Goal: Task Accomplishment & Management: Use online tool/utility

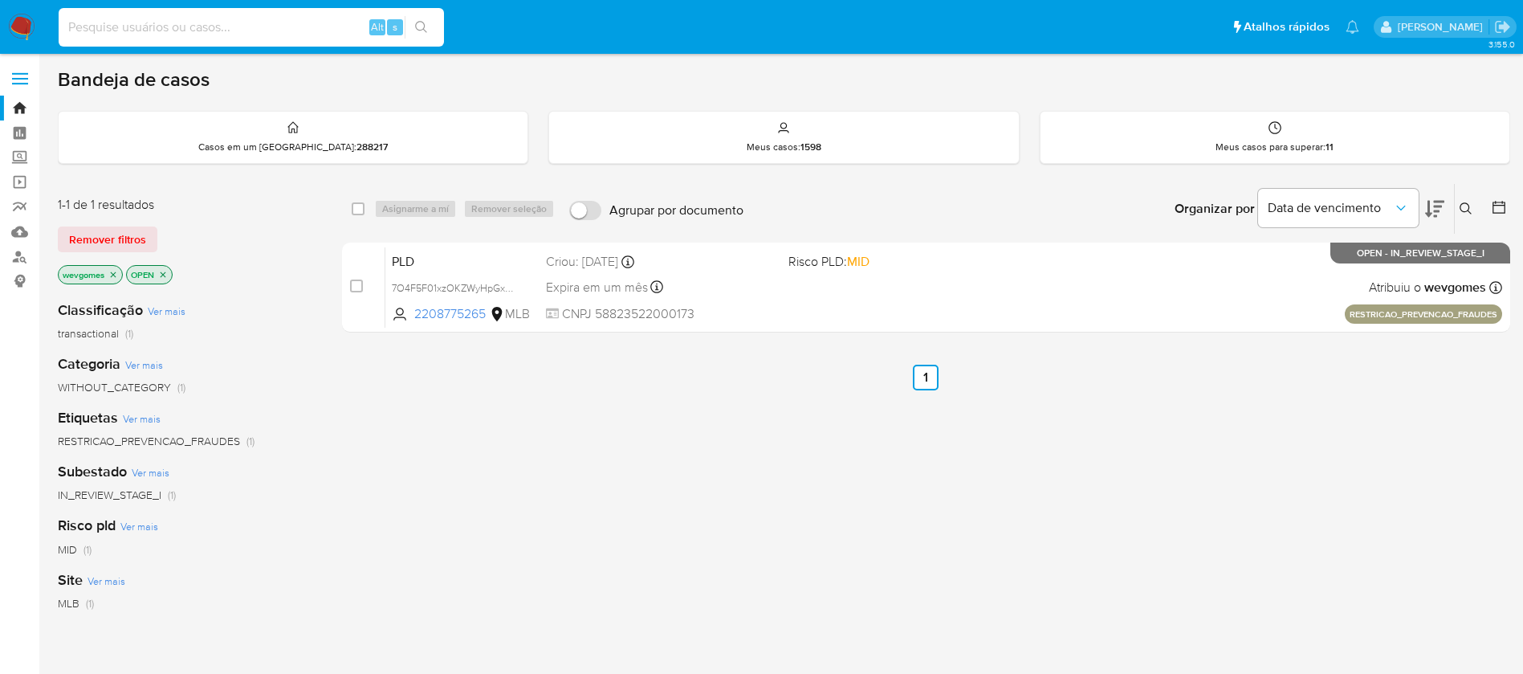
type input "1"
type input "712632976"
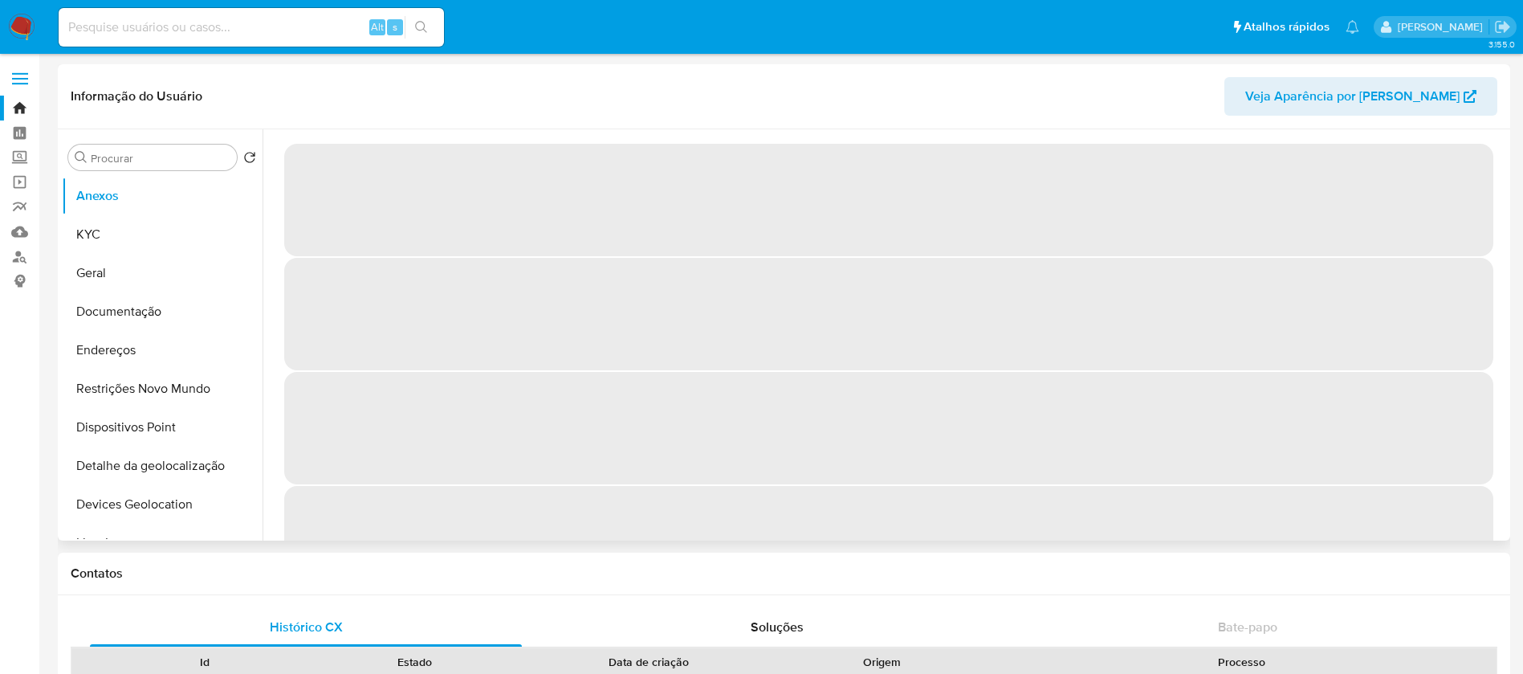
select select "10"
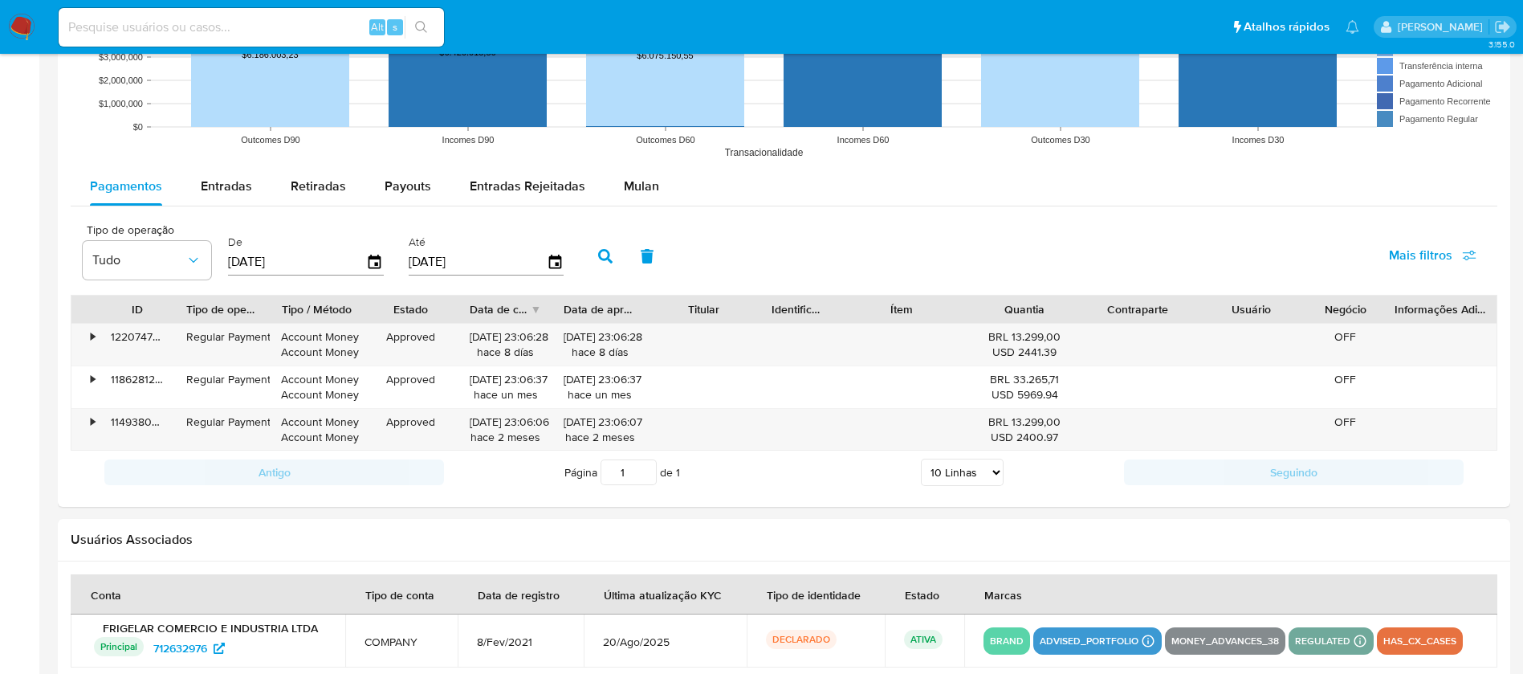
scroll to position [1445, 0]
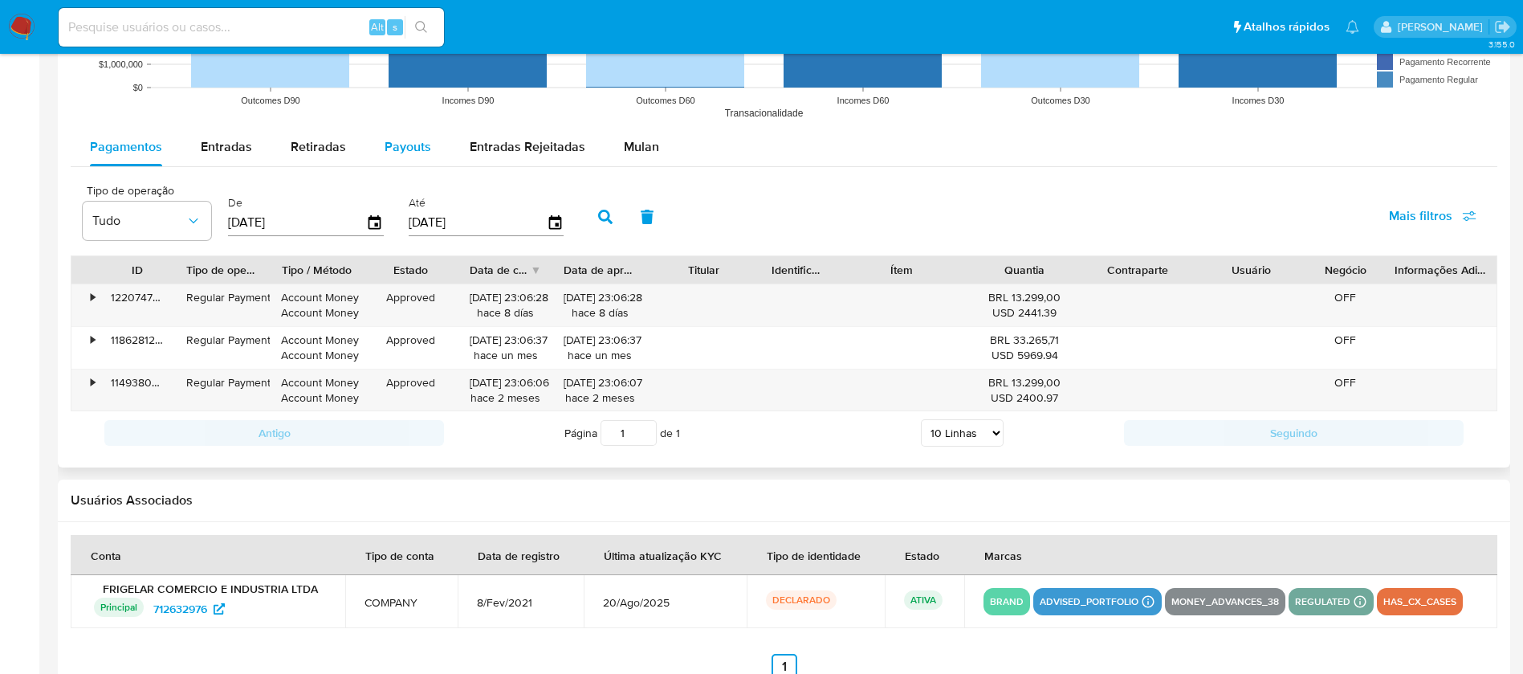
click at [390, 149] on span "Payouts" at bounding box center [408, 146] width 47 height 18
select select "10"
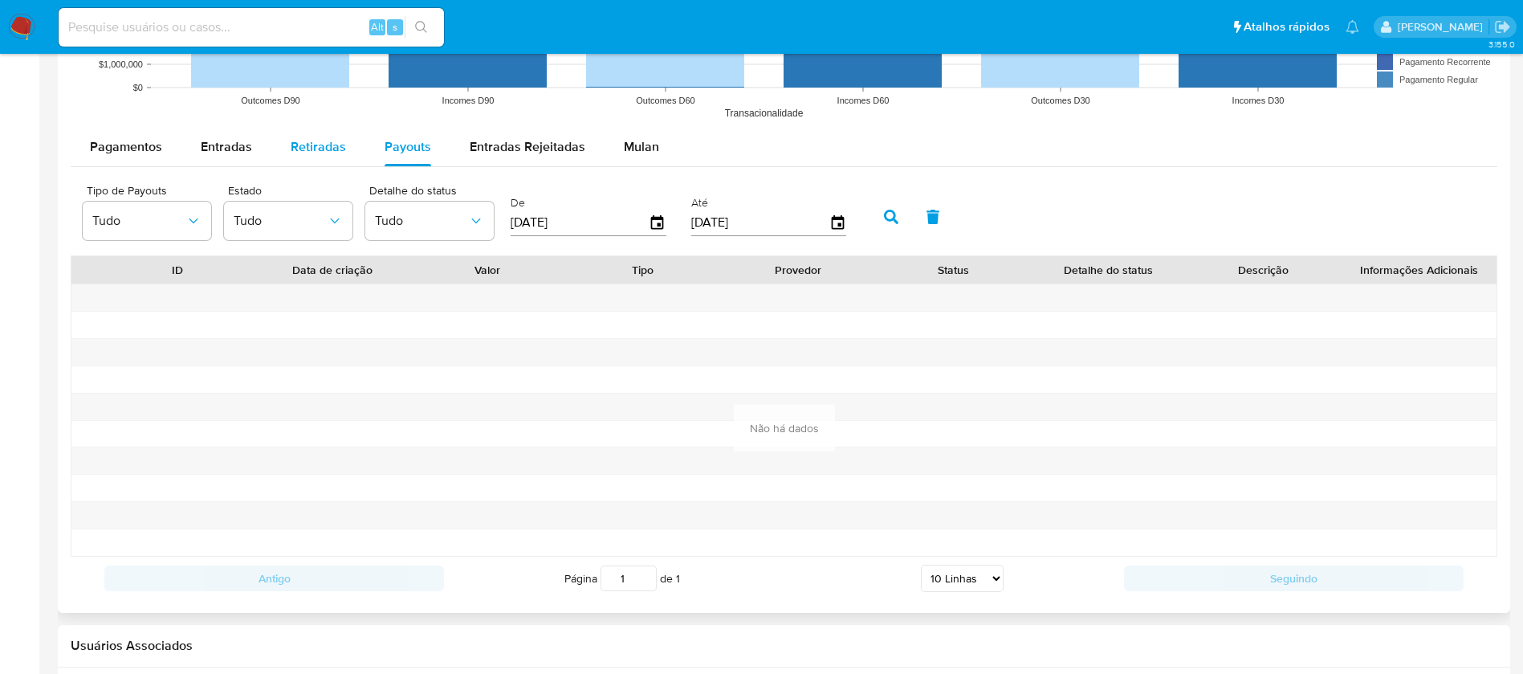
click at [323, 149] on span "Retiradas" at bounding box center [318, 146] width 55 height 18
select select "10"
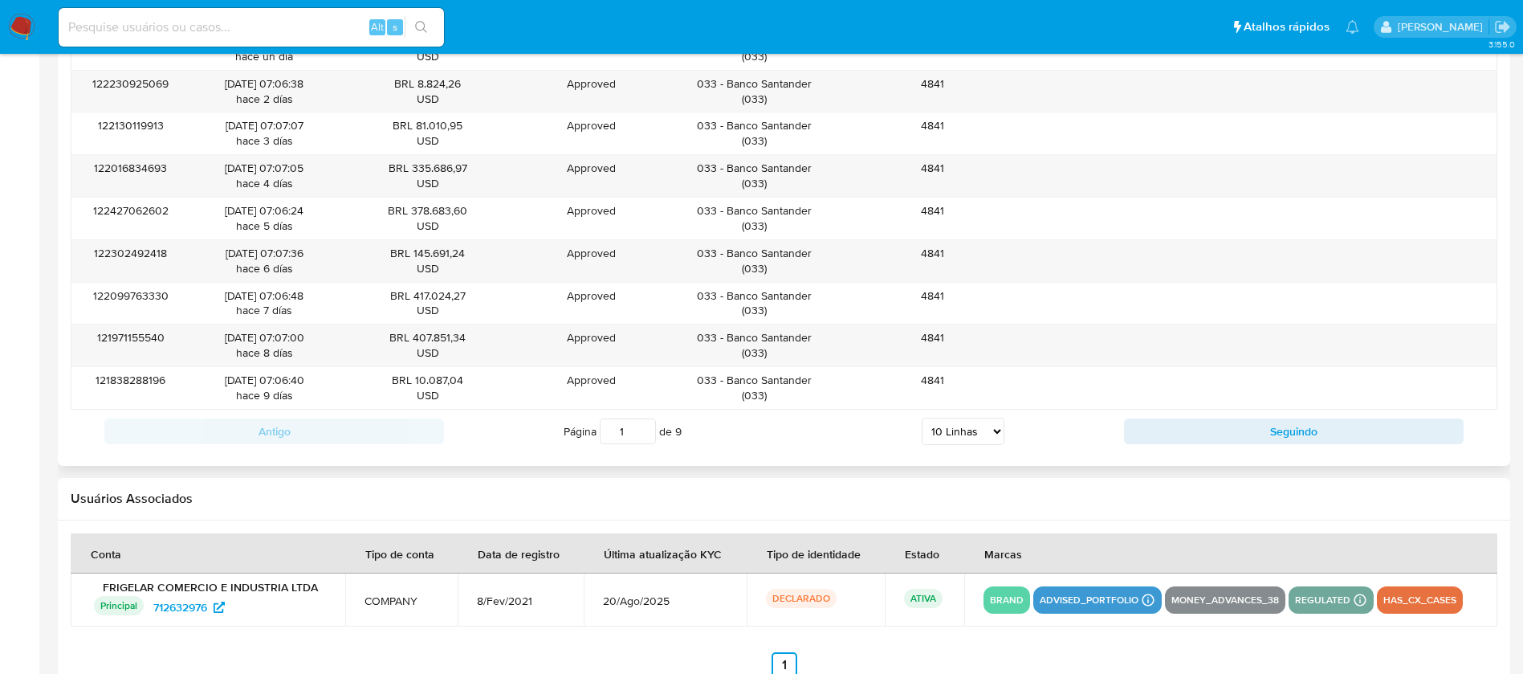
scroll to position [1783, 0]
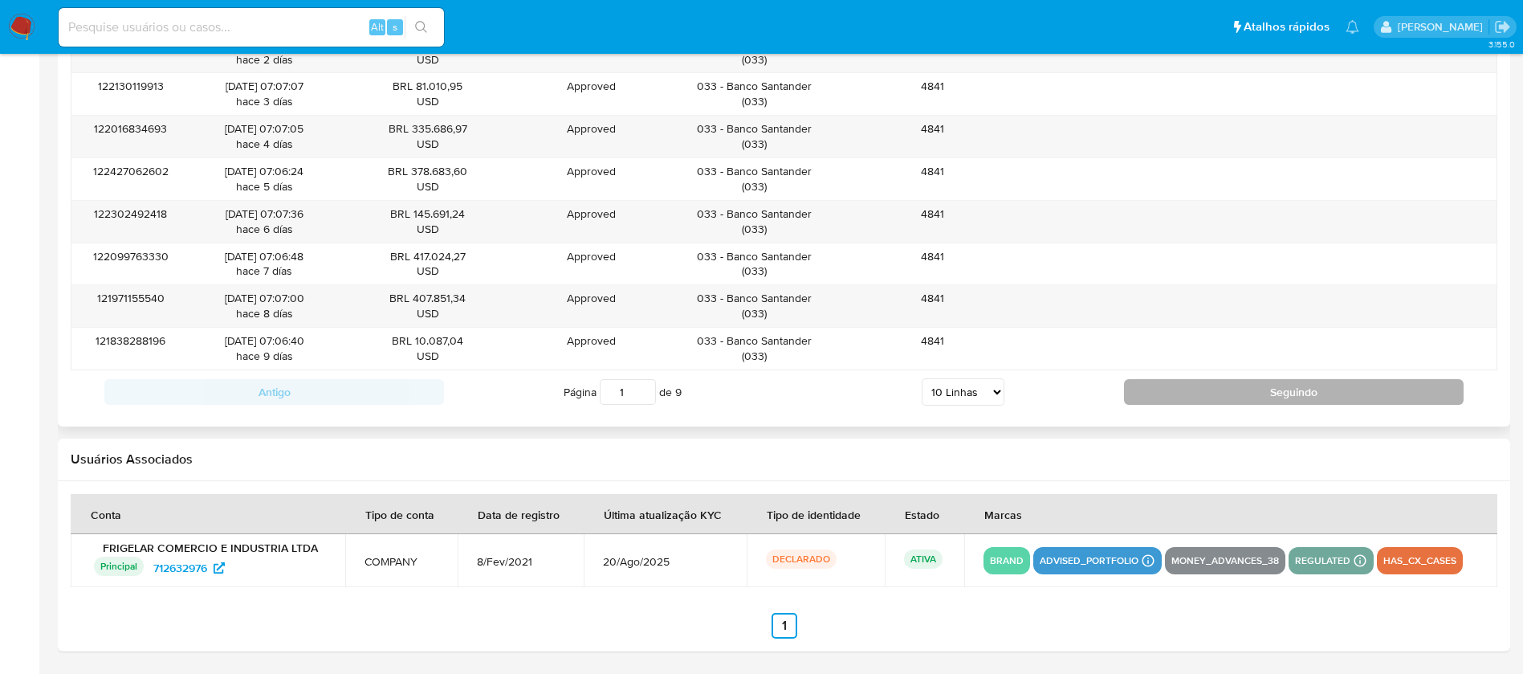
click at [1205, 403] on button "Seguindo" at bounding box center [1294, 392] width 340 height 26
click at [1130, 385] on button "Seguindo" at bounding box center [1294, 392] width 340 height 26
type input "3"
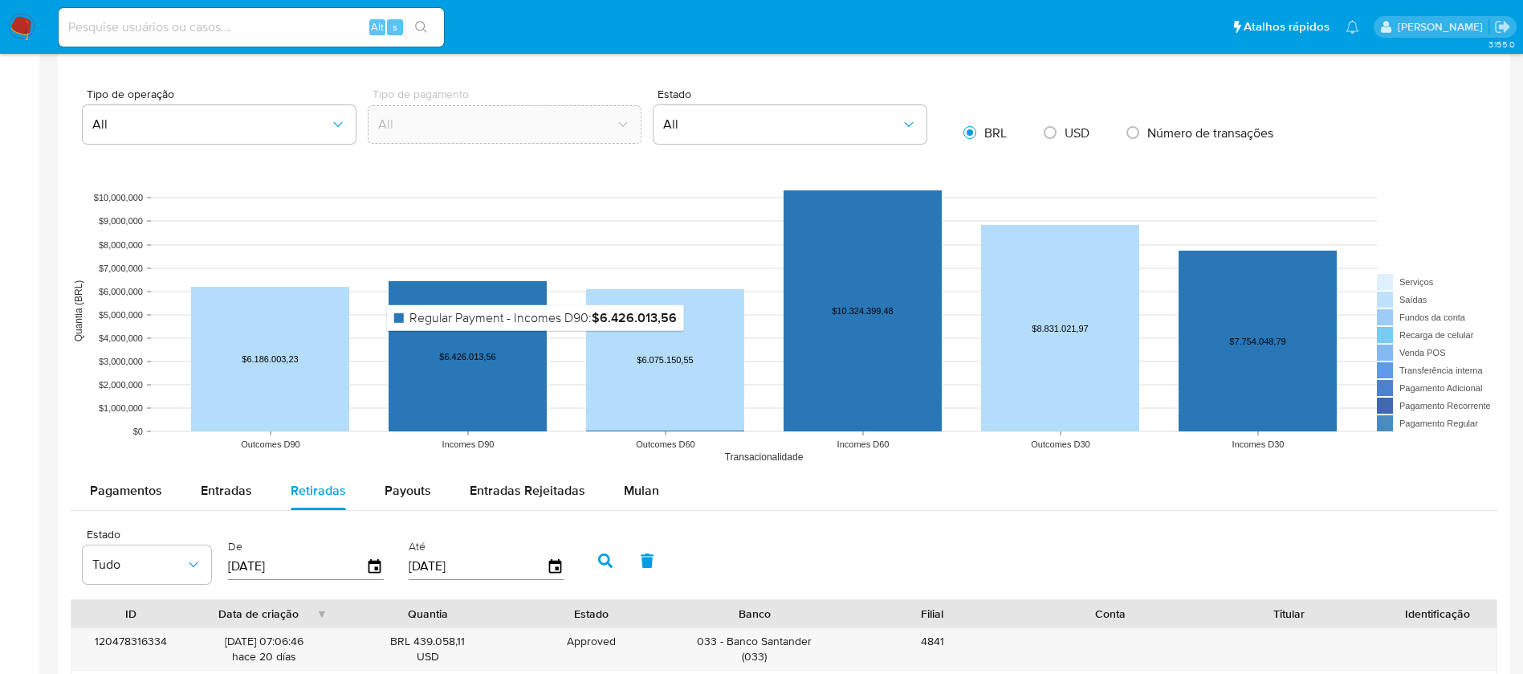
scroll to position [1141, 0]
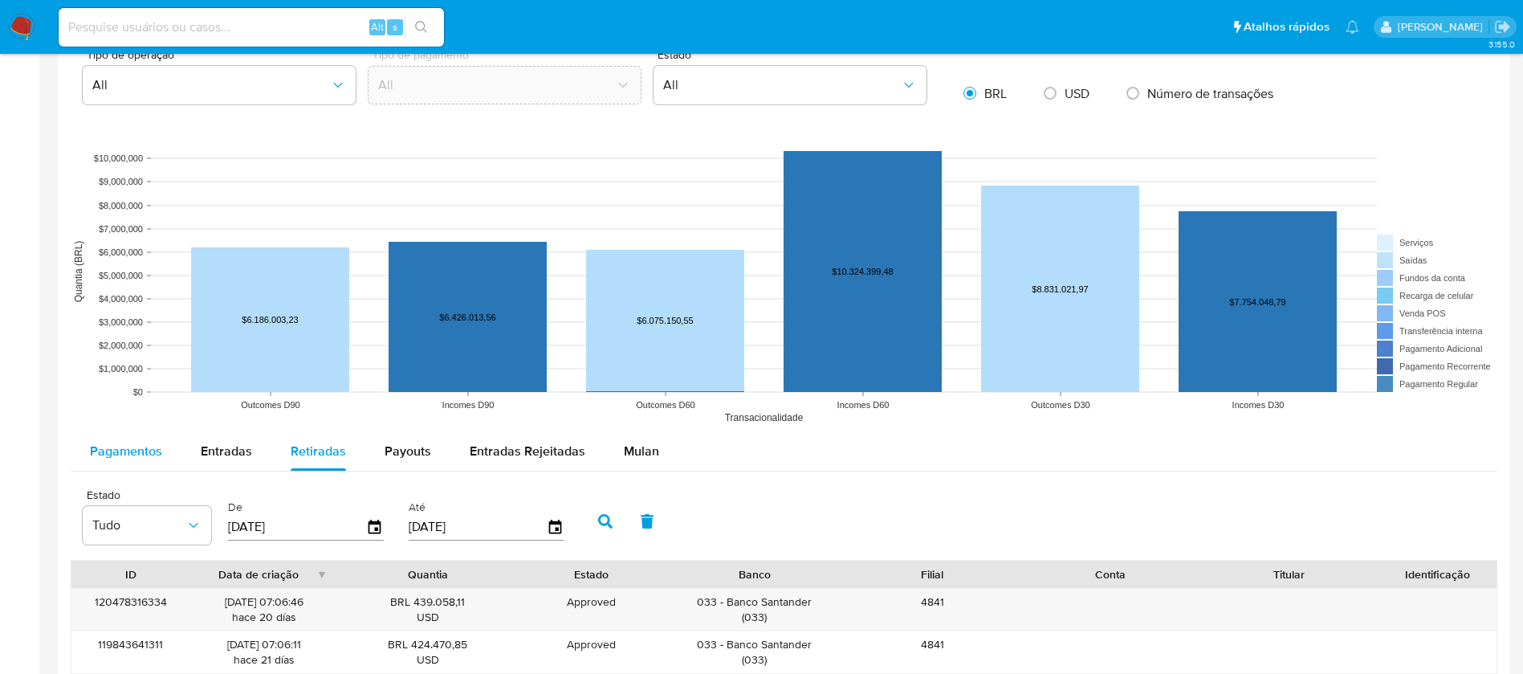
click at [126, 437] on div "Pagamentos" at bounding box center [126, 451] width 72 height 39
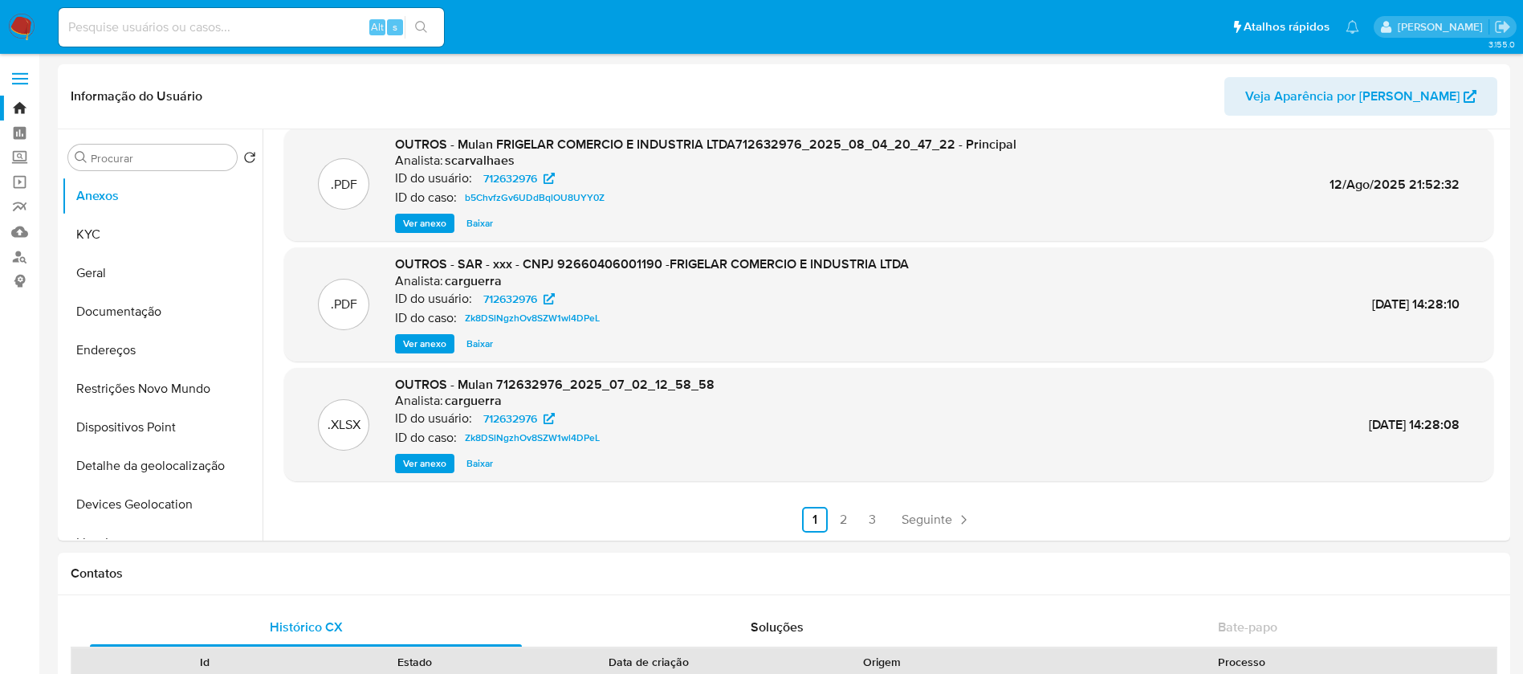
scroll to position [0, 0]
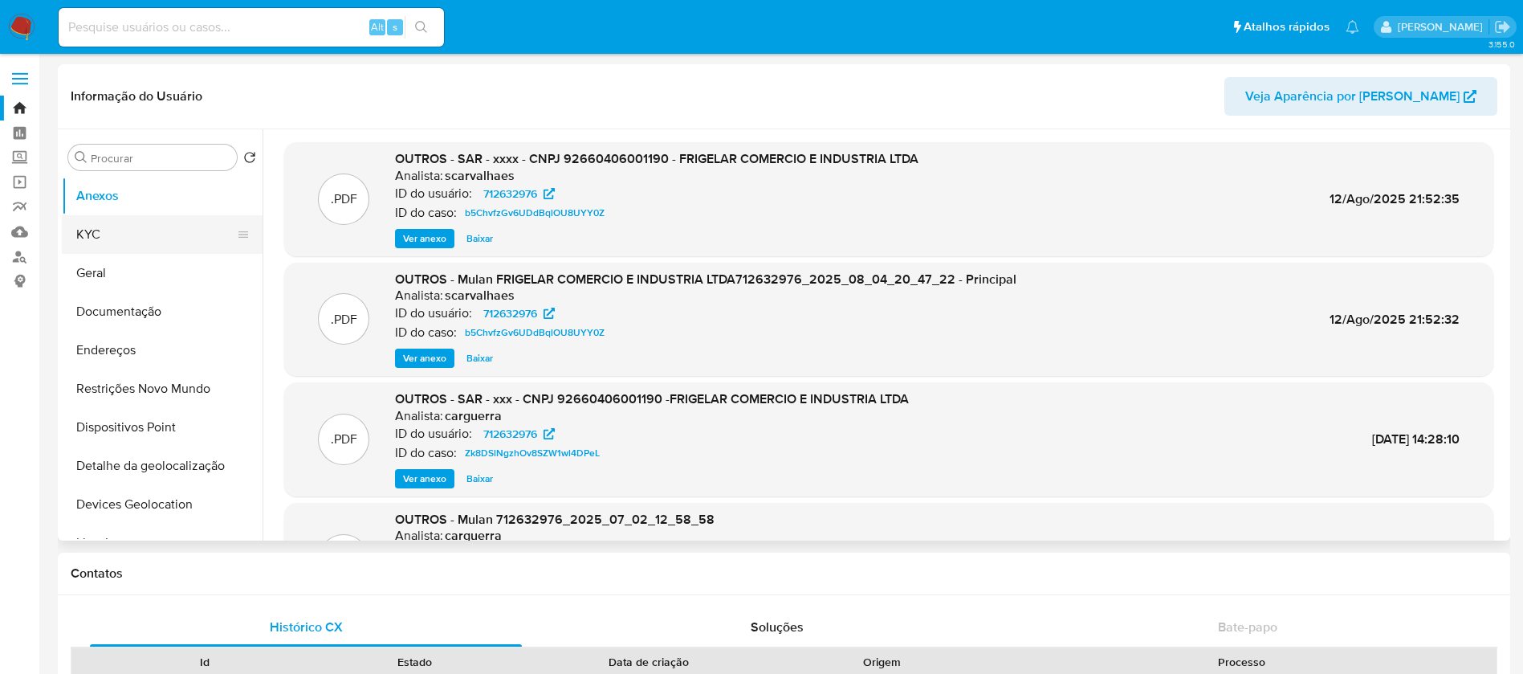
click at [102, 238] on button "KYC" at bounding box center [156, 234] width 188 height 39
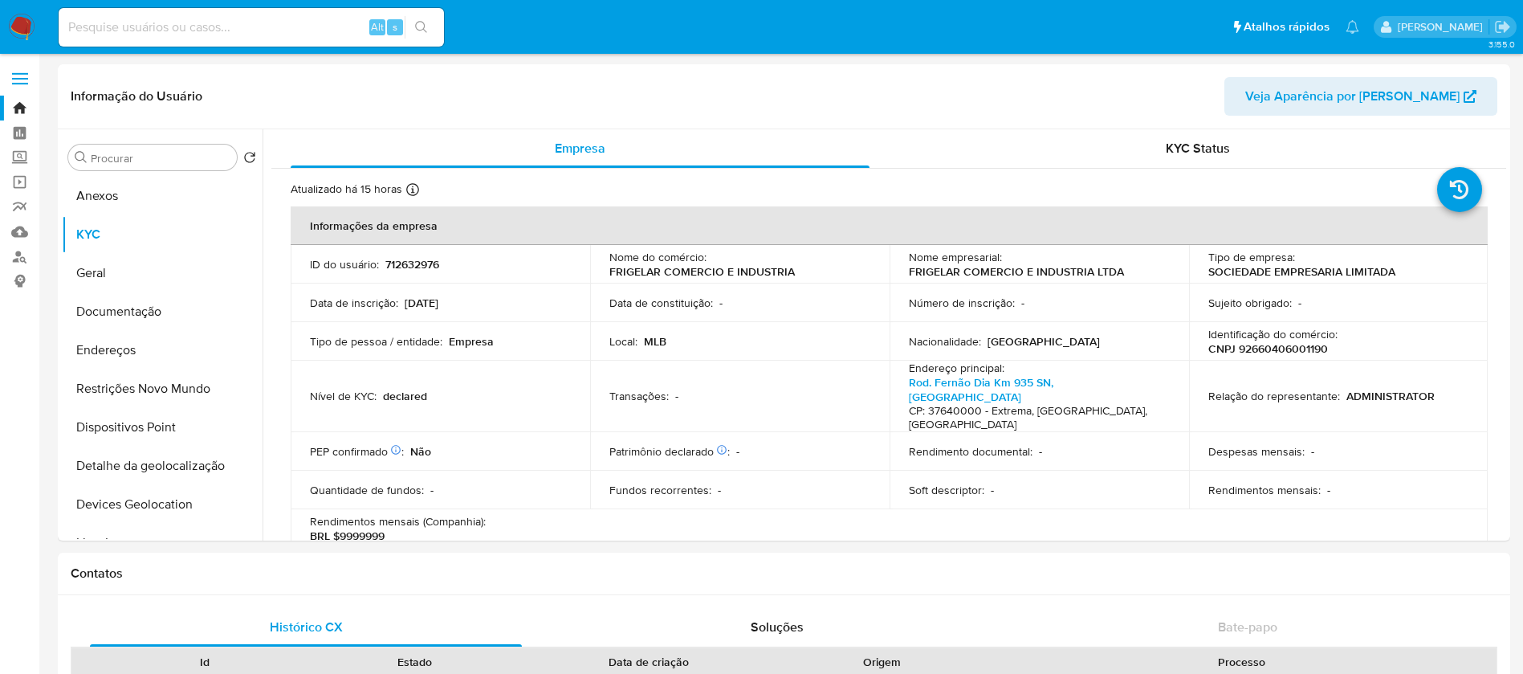
click at [37, 22] on nav "Pausado Ver notificaciones Alt s Atalhos rápidos Presiona las siguientes teclas…" at bounding box center [761, 27] width 1523 height 54
click at [22, 24] on img at bounding box center [21, 27] width 27 height 27
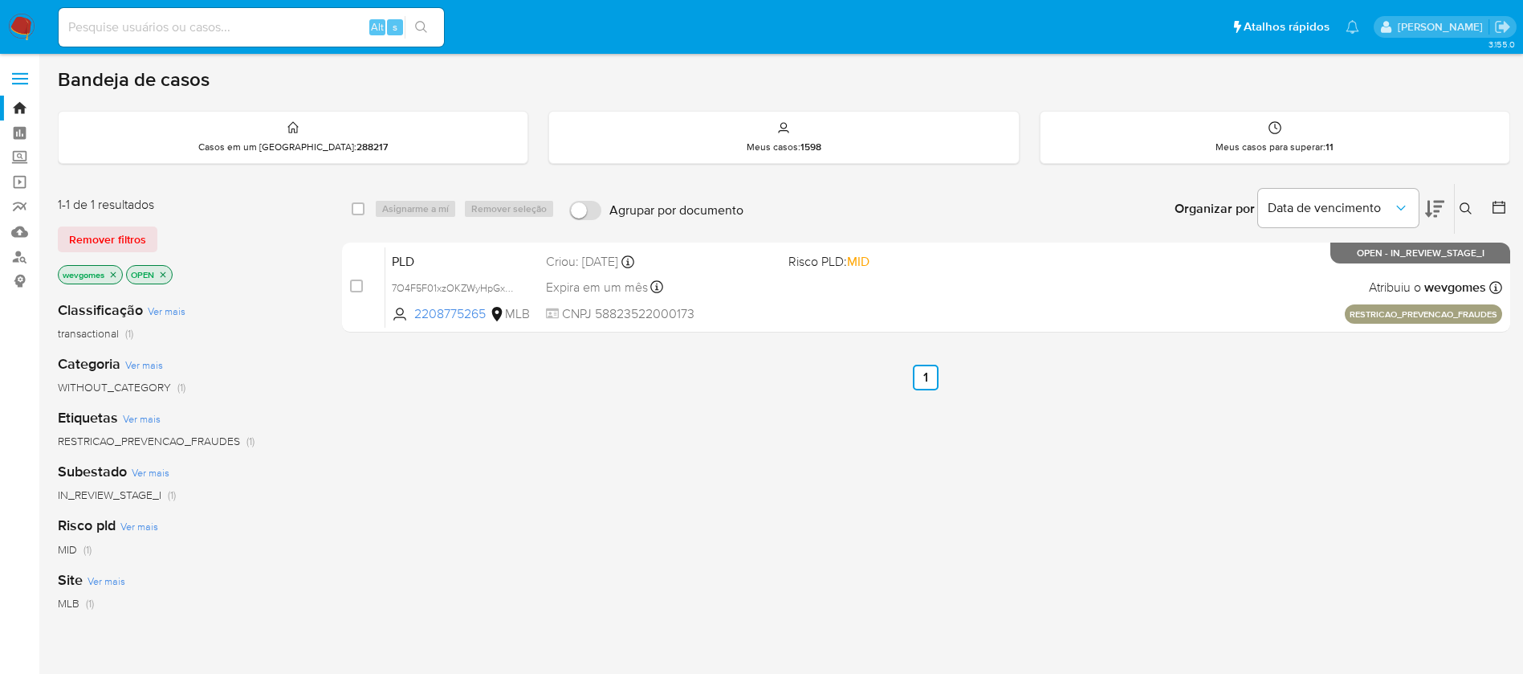
click at [20, 25] on img at bounding box center [21, 27] width 27 height 27
click at [546, 454] on div "select-all-cases-checkbox Asignarme a mí Remover seleção Agrupar por documento …" at bounding box center [926, 546] width 1168 height 727
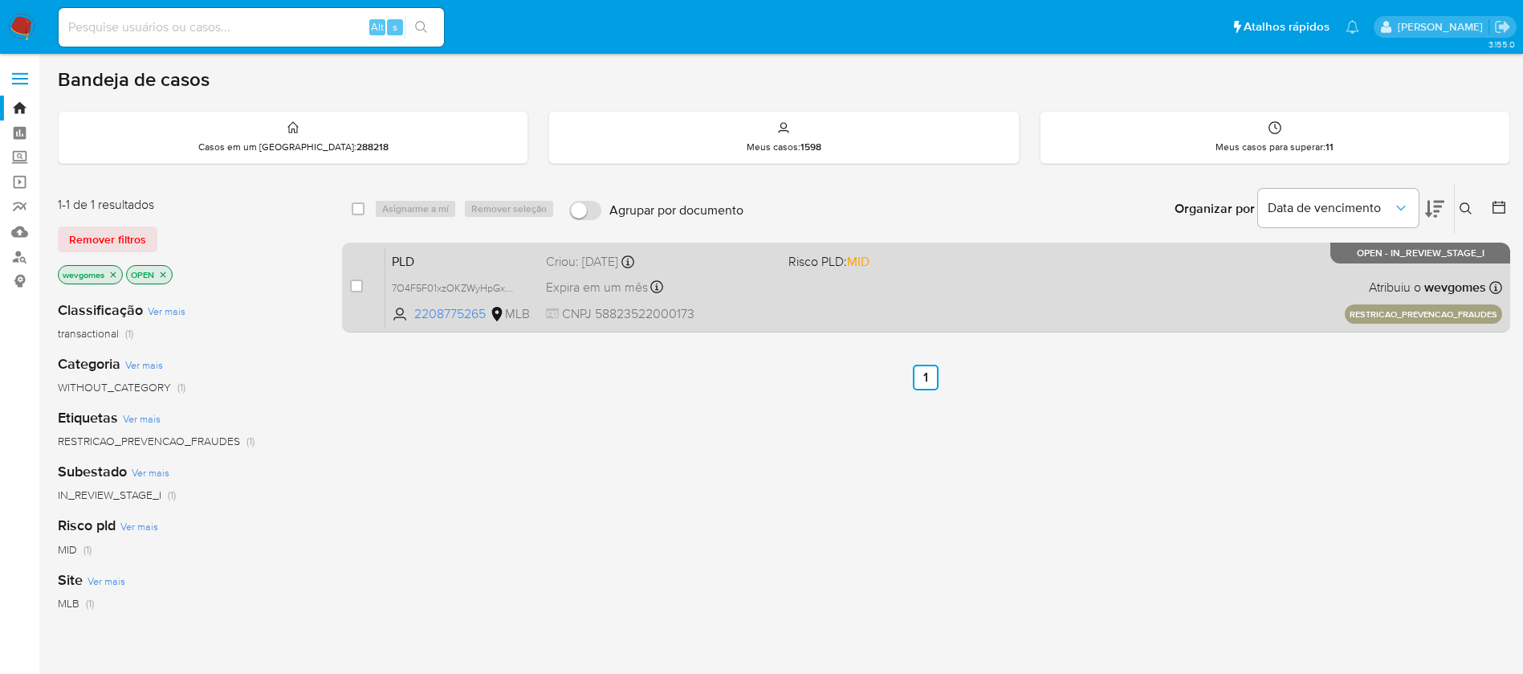
click at [812, 283] on div "PLD 7O4F5F01xzOKZWyHpGxGNAXH 2208775265 MLB Risco PLD: MID Criou: 14/08/2025 Cr…" at bounding box center [943, 286] width 1117 height 81
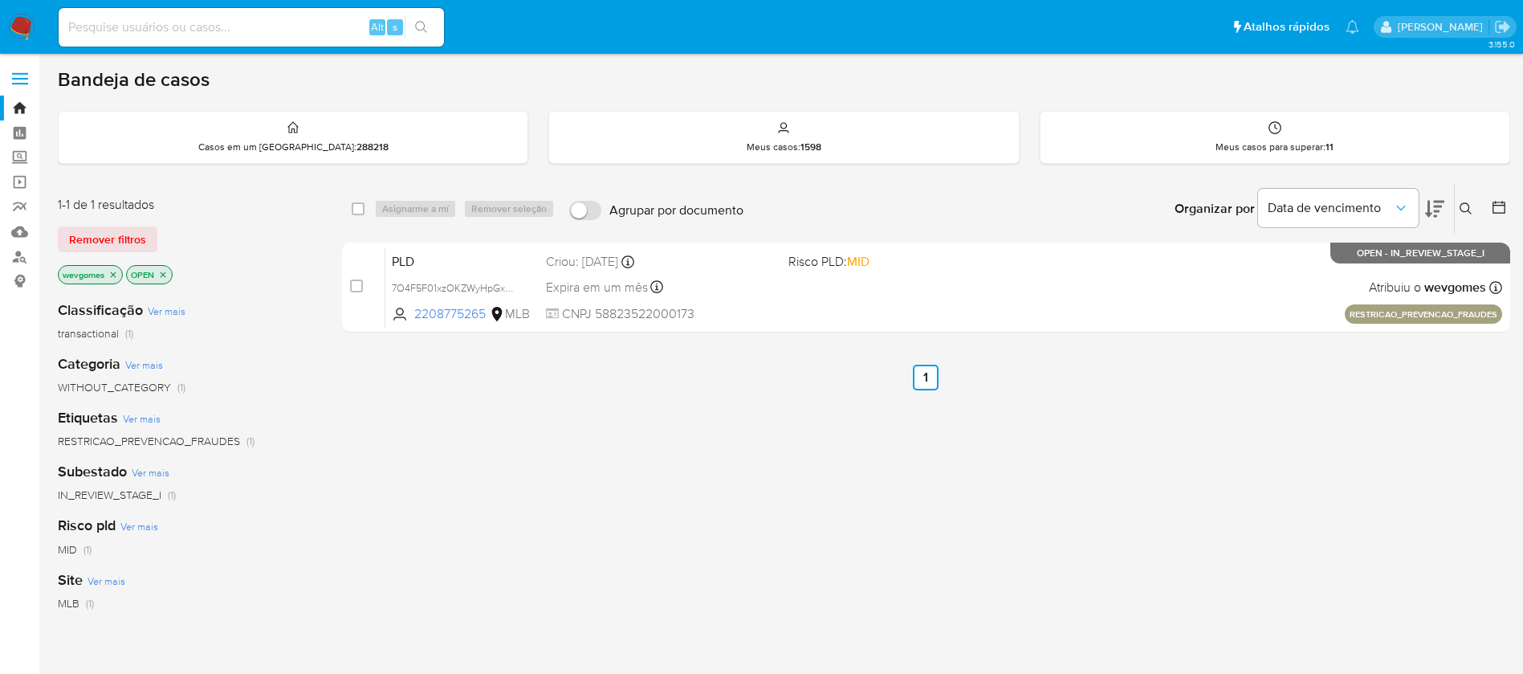
click at [18, 30] on img at bounding box center [21, 27] width 27 height 27
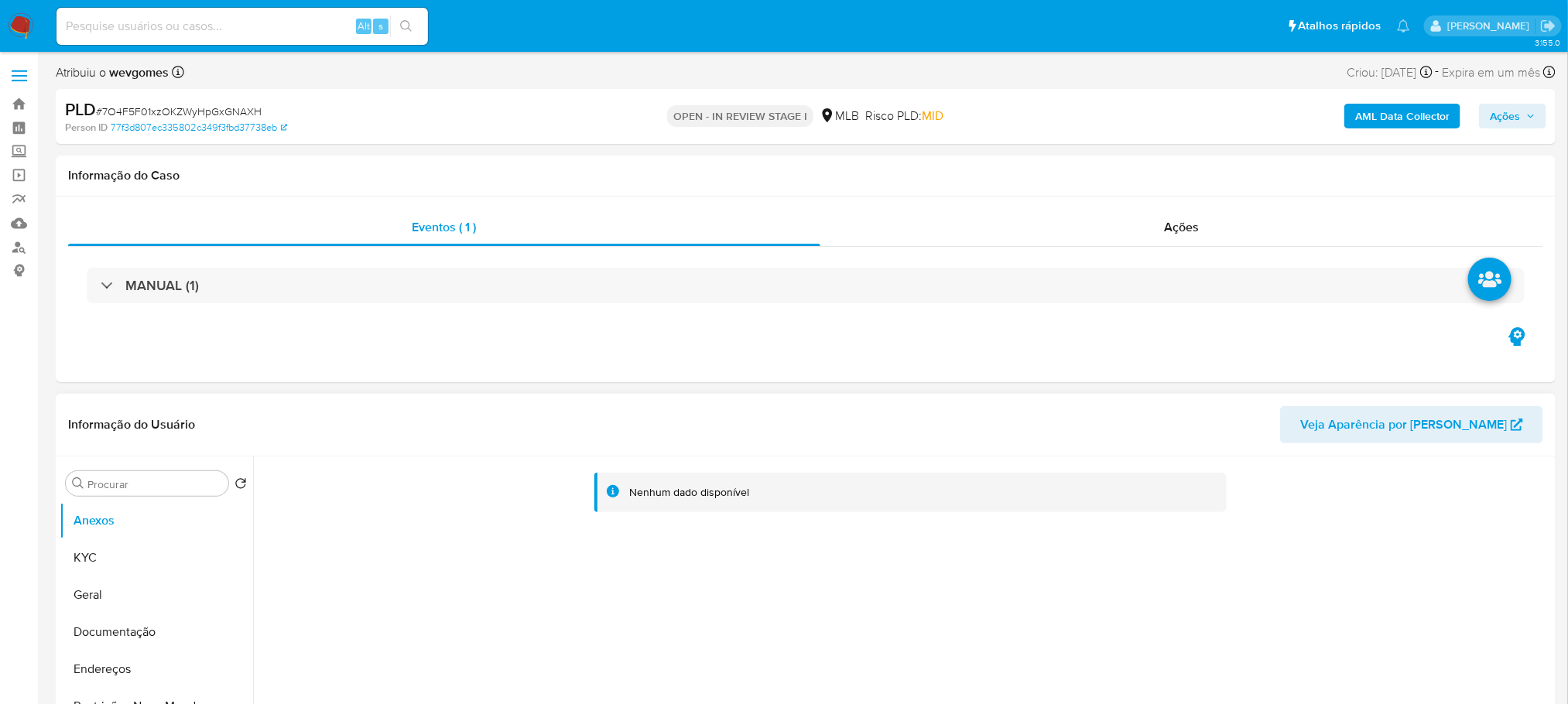
select select "10"
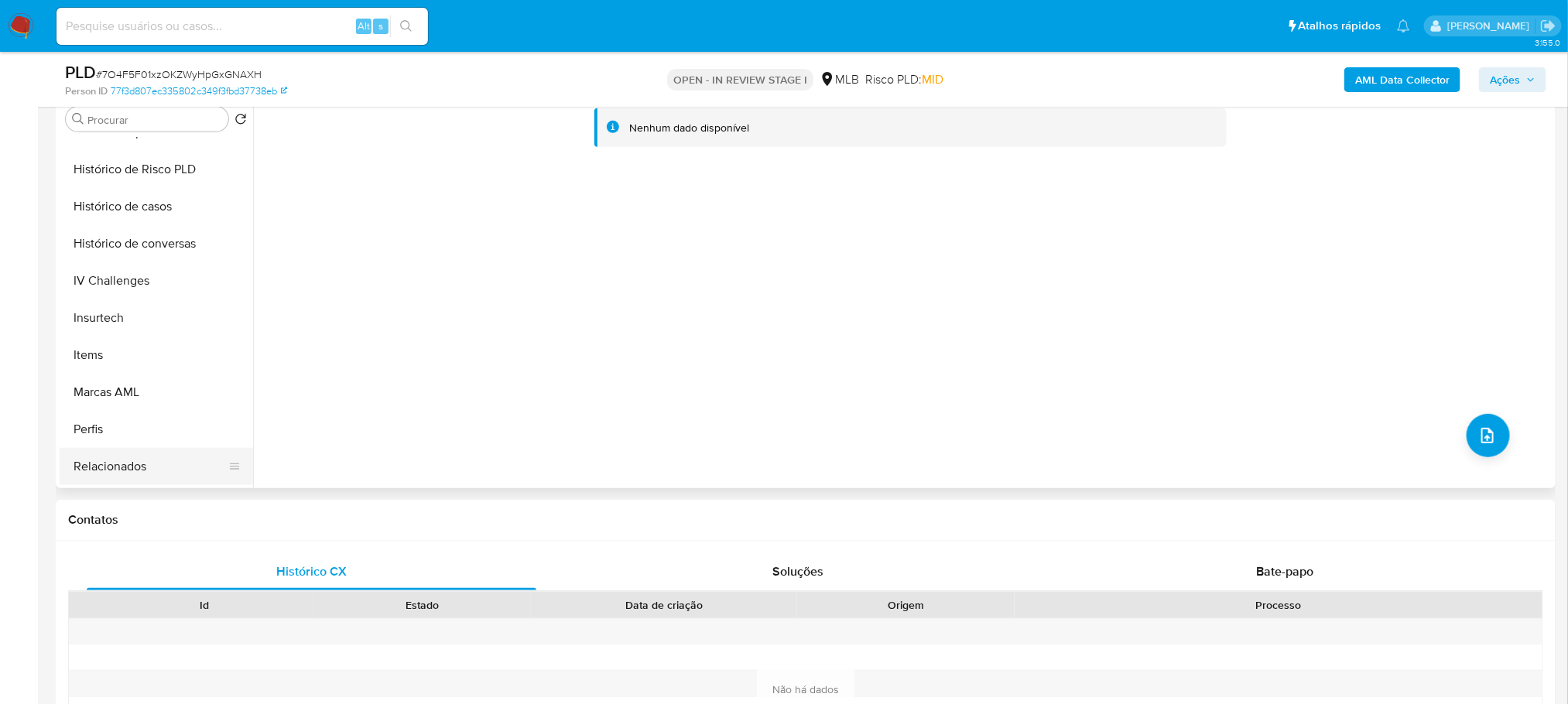
scroll to position [690, 0]
click at [100, 172] on button "Histórico de casos" at bounding box center [150, 171] width 181 height 38
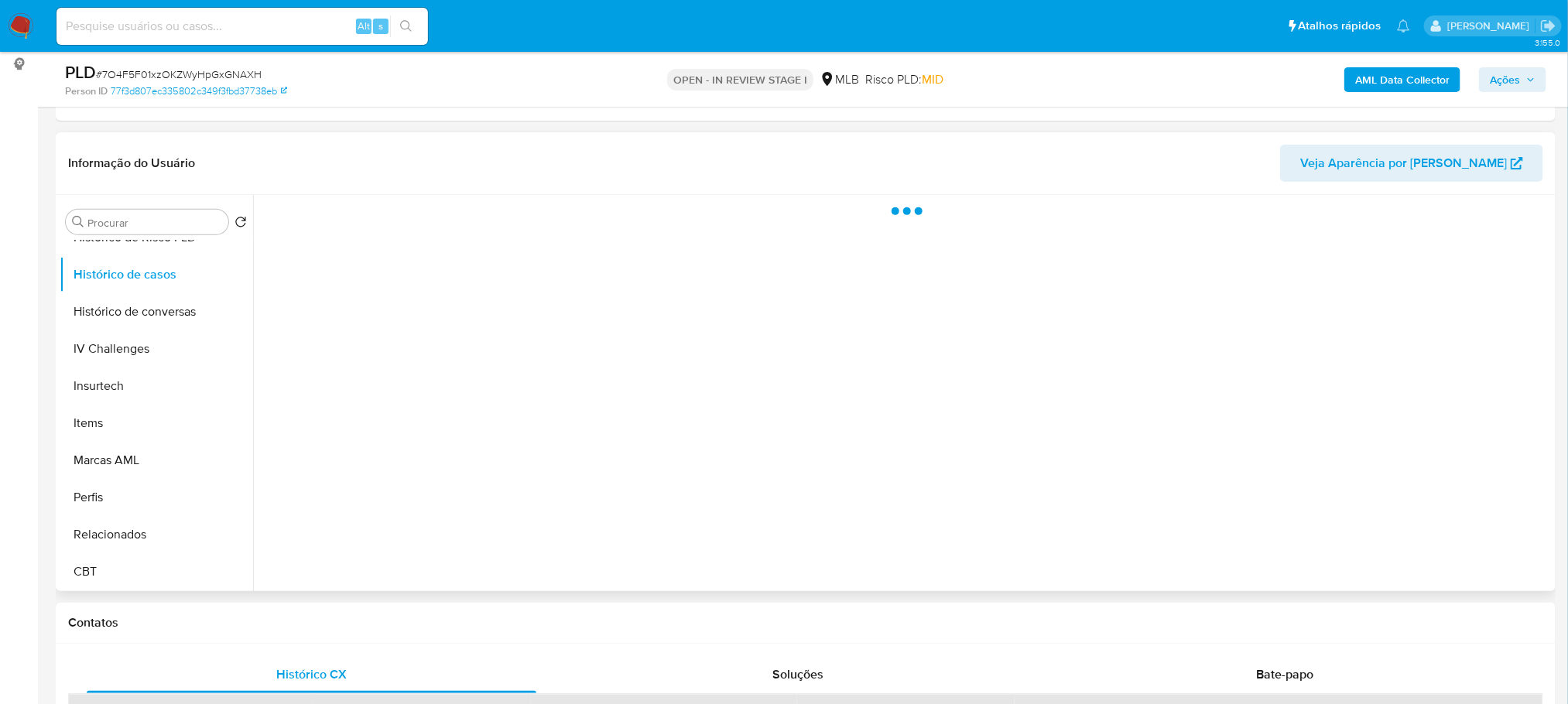
scroll to position [154, 0]
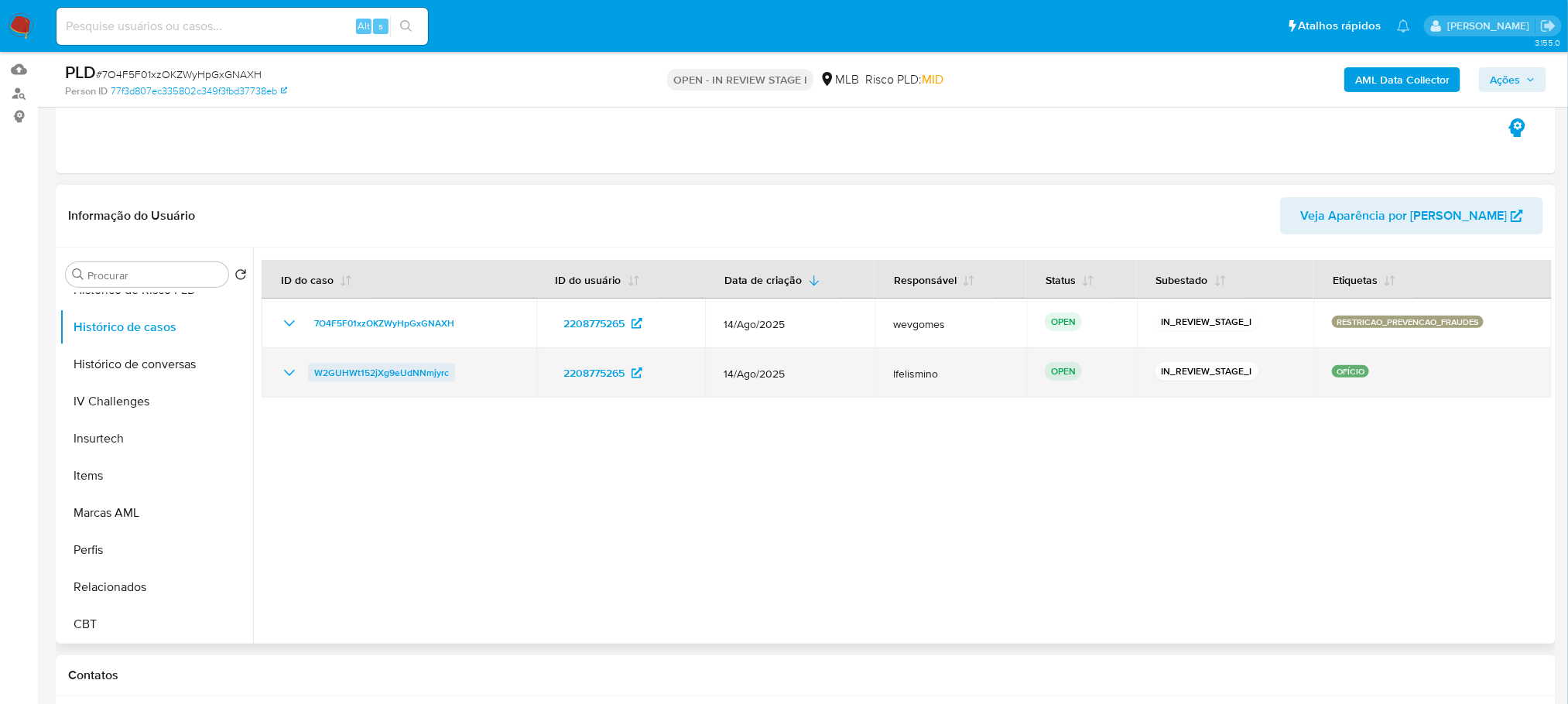
drag, startPoint x: 466, startPoint y: 371, endPoint x: 316, endPoint y: 381, distance: 150.3
click at [316, 381] on div "W2GUHWt152jXg9eUdNNmjyrc" at bounding box center [399, 372] width 237 height 18
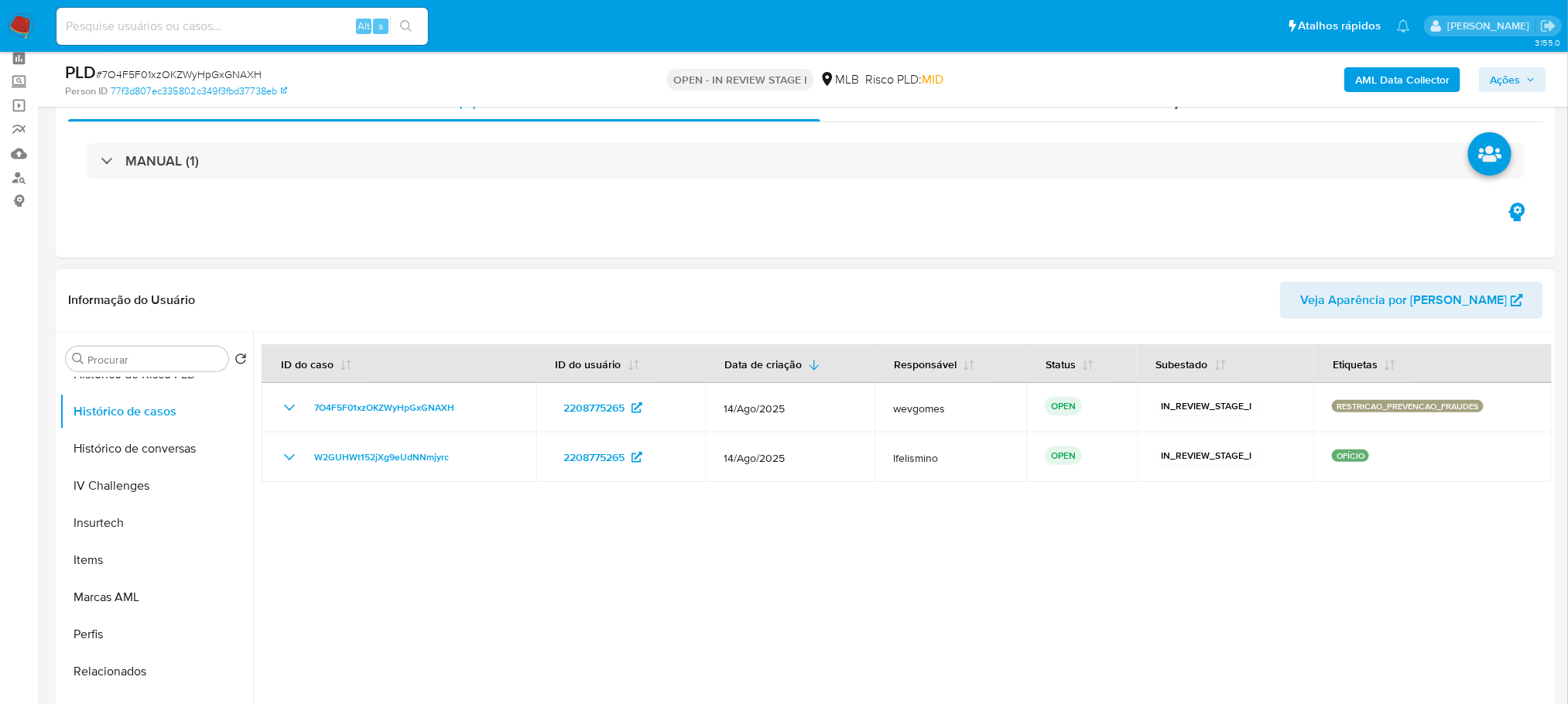
scroll to position [0, 0]
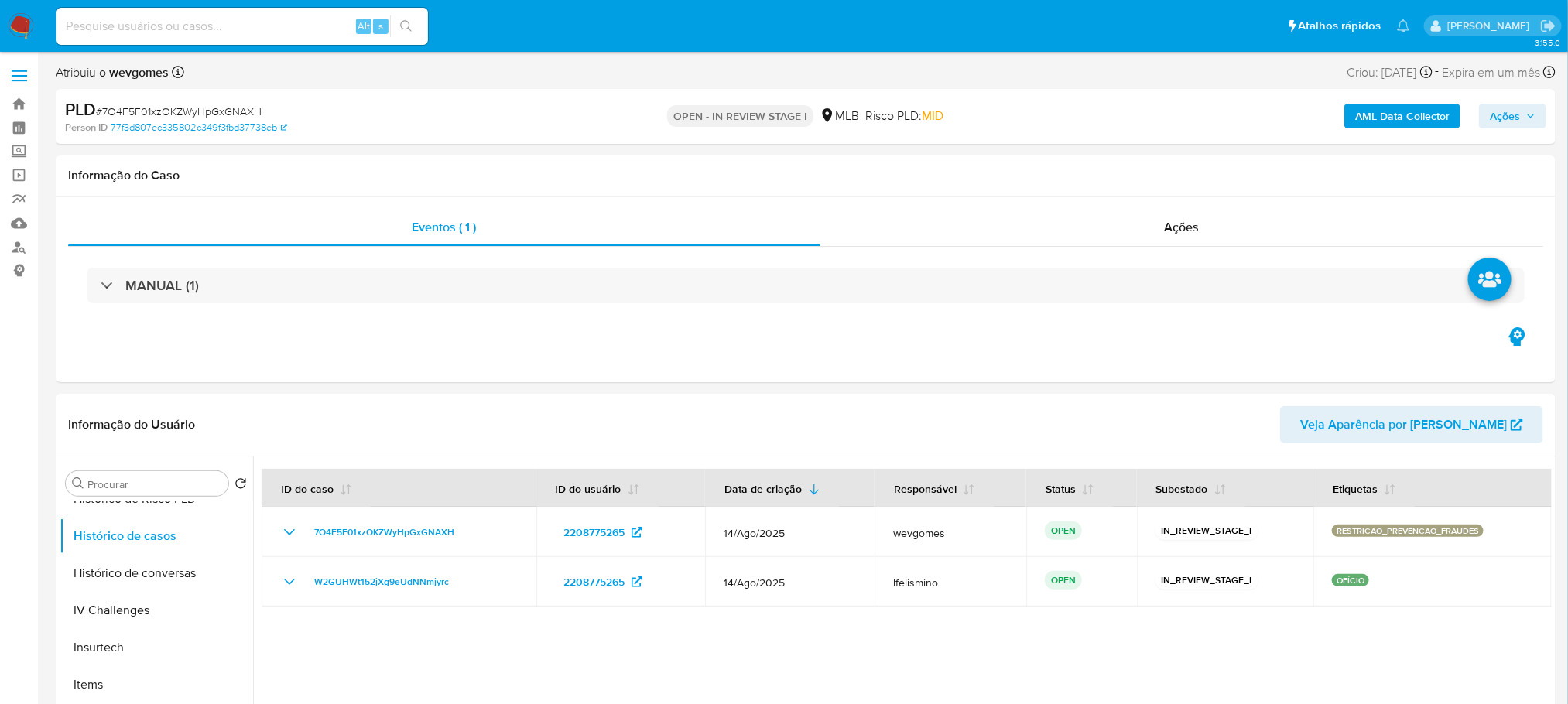
click at [1485, 114] on button "Ações" at bounding box center [1512, 117] width 67 height 25
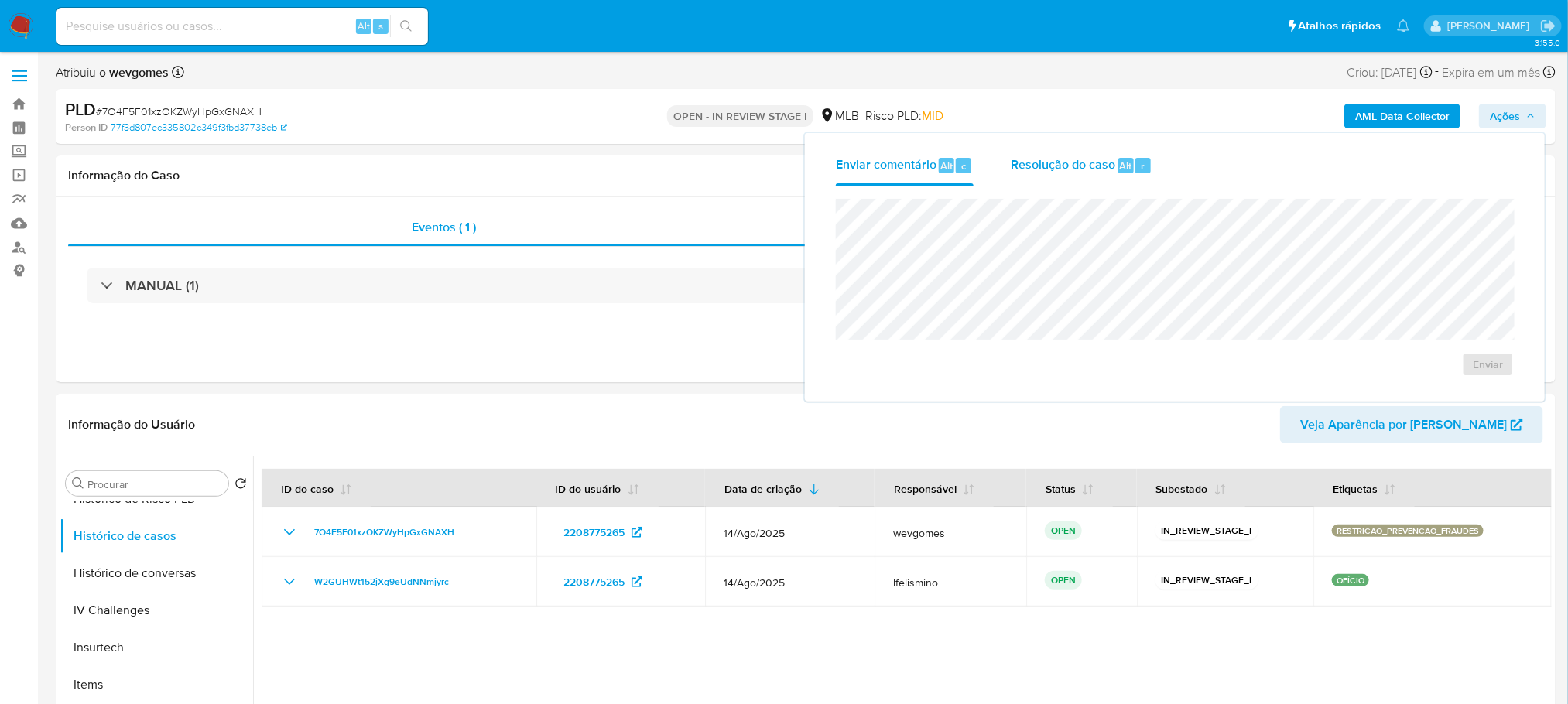
click at [1066, 161] on span "Resolução do caso" at bounding box center [1062, 165] width 104 height 17
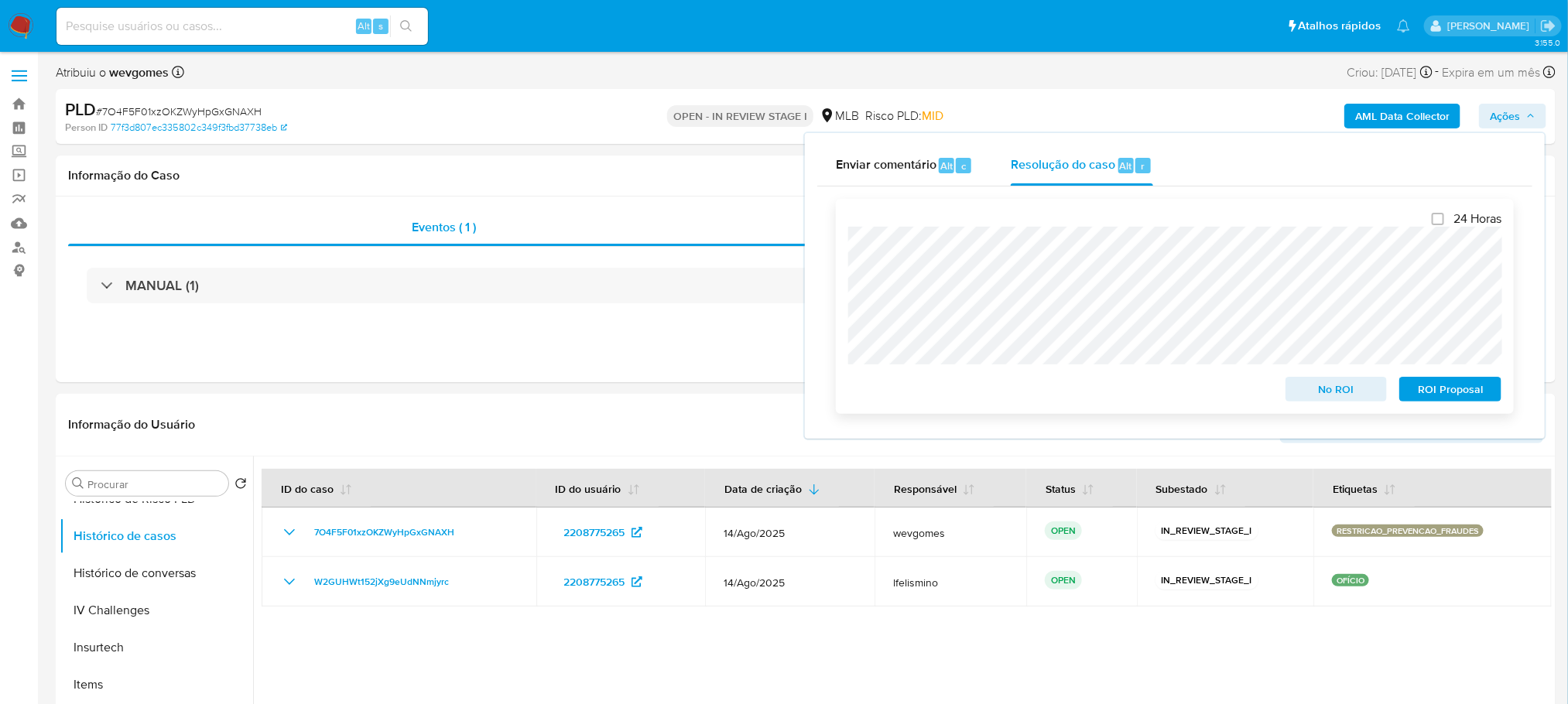
click at [1316, 390] on span "No ROI" at bounding box center [1336, 389] width 80 height 21
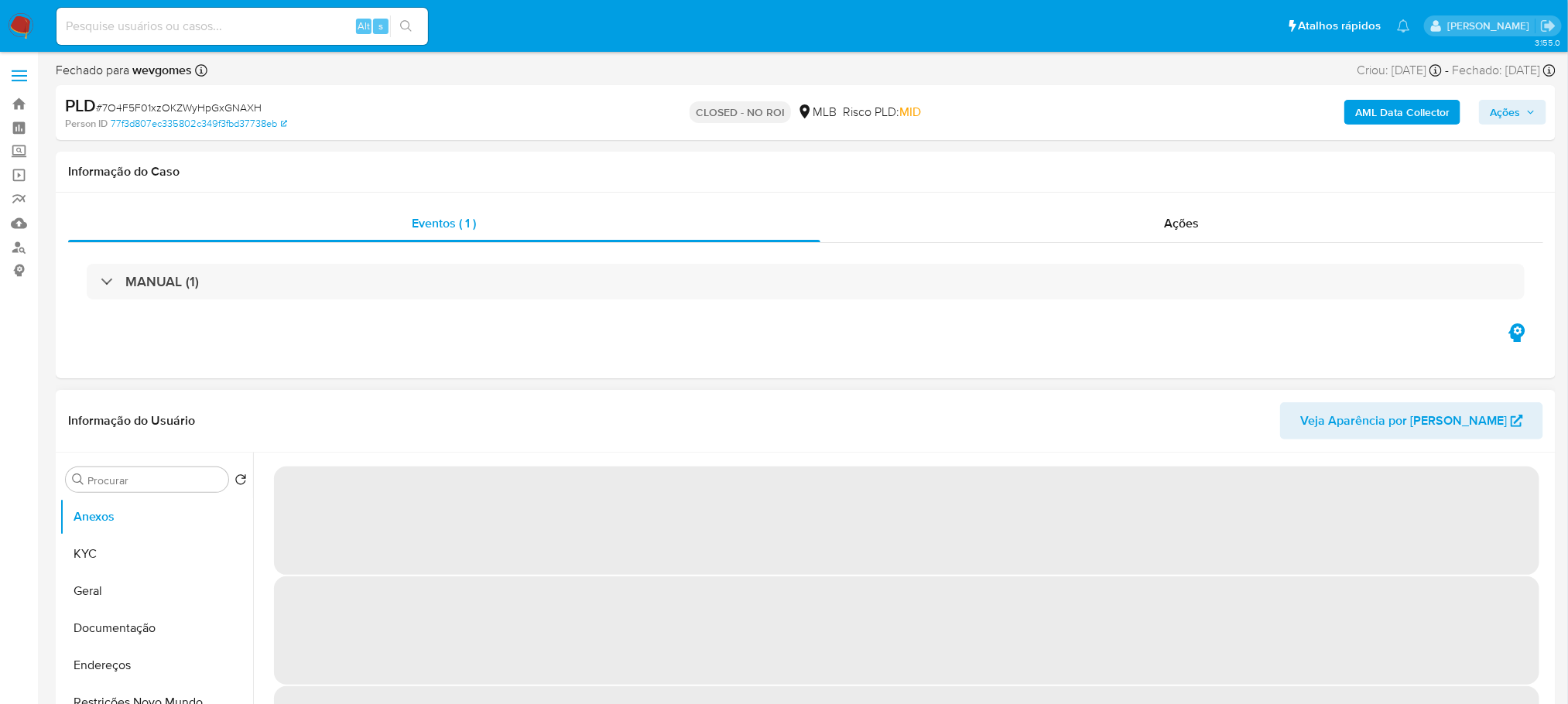
select select "10"
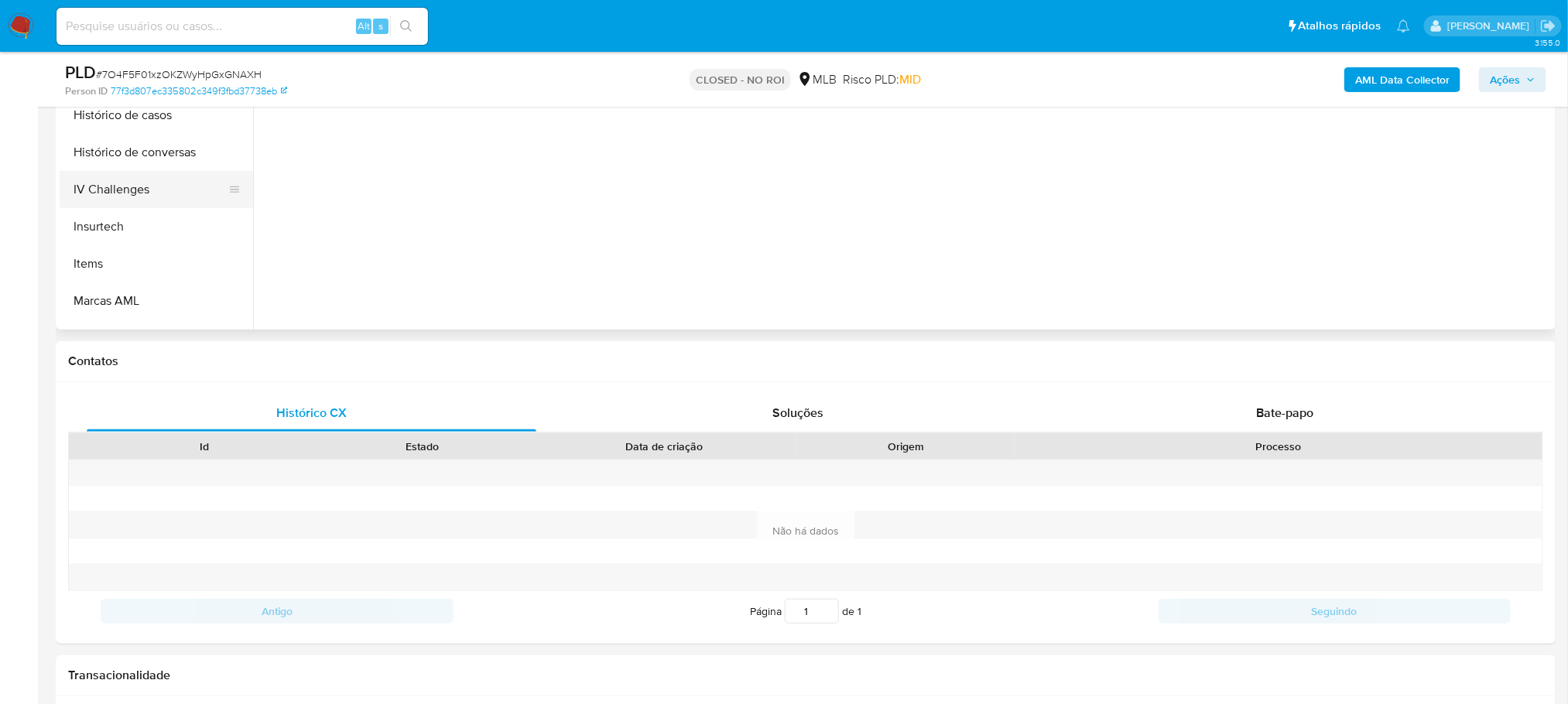
scroll to position [535, 0]
click at [112, 169] on button "Histórico de casos" at bounding box center [150, 167] width 181 height 38
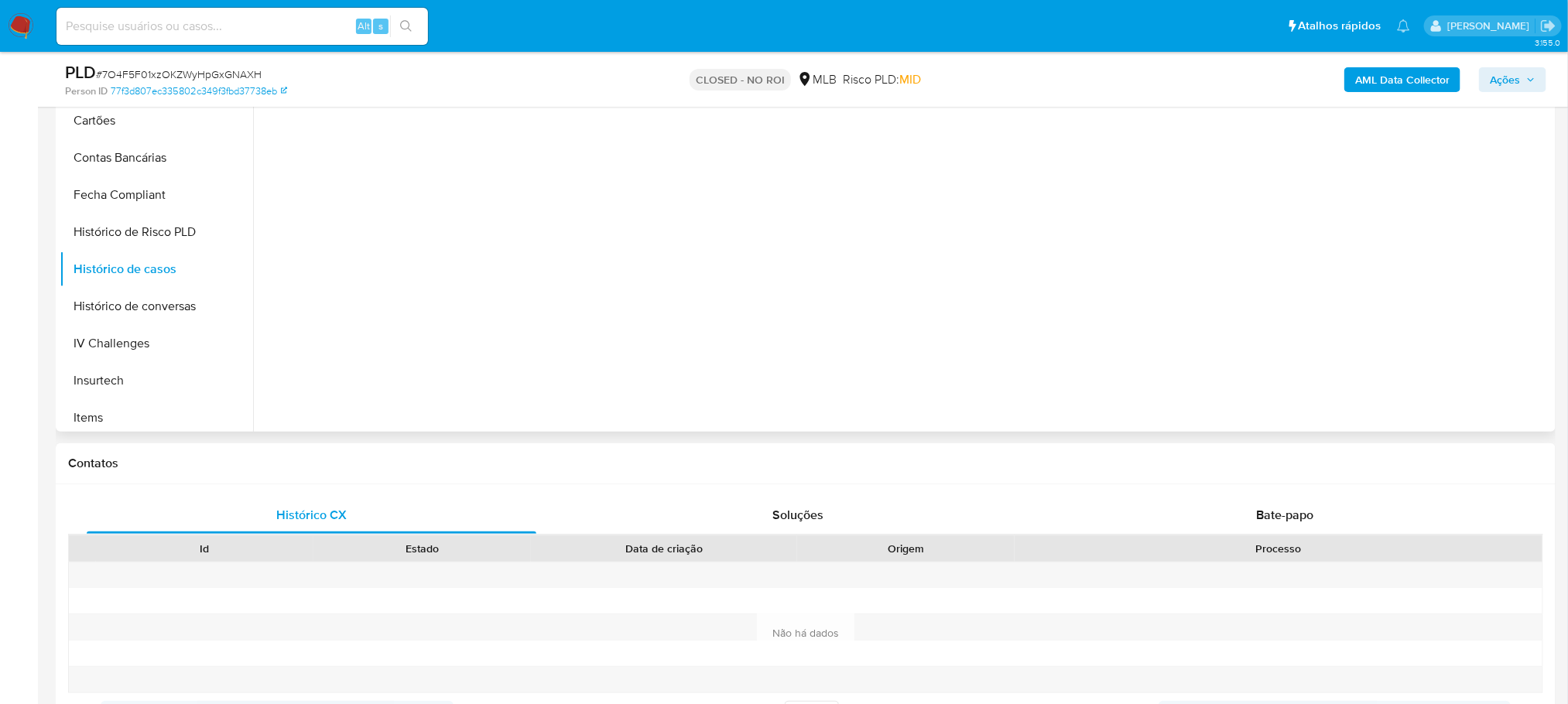
scroll to position [309, 0]
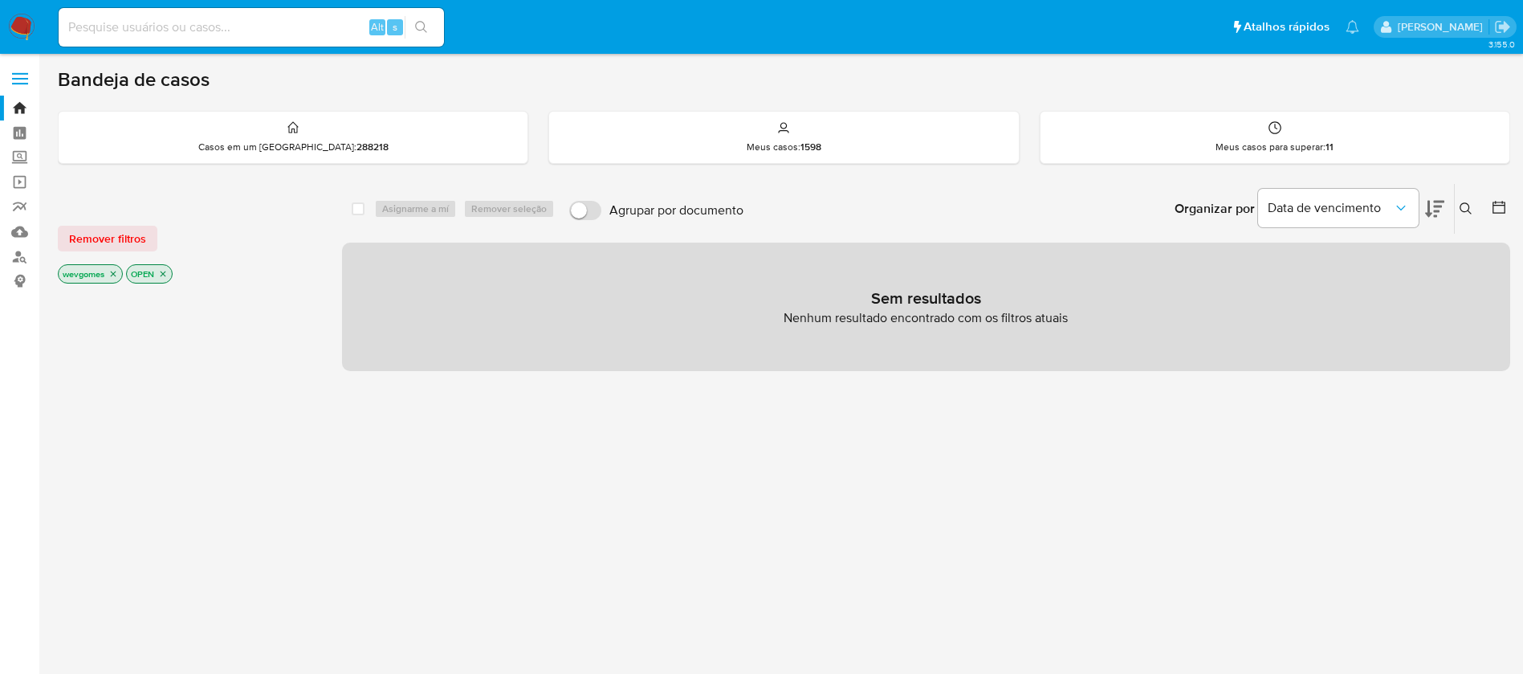
click at [6, 26] on nav "Pausado Ver notificaciones Alt s Atalhos rápidos Presiona las siguientes teclas…" at bounding box center [761, 27] width 1523 height 54
click at [14, 25] on img at bounding box center [21, 27] width 27 height 27
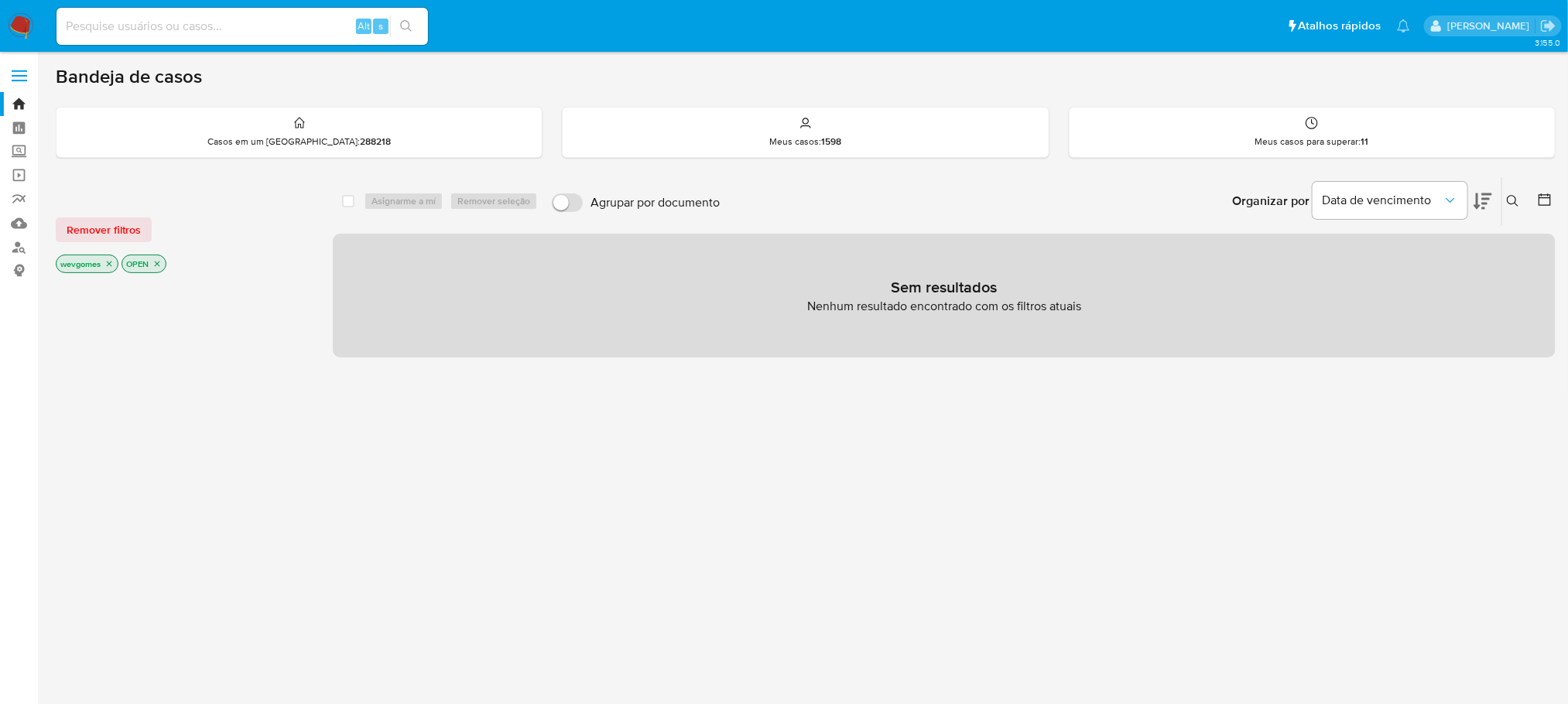
click at [19, 16] on img at bounding box center [20, 26] width 26 height 26
click at [110, 265] on icon "close-filter" at bounding box center [109, 264] width 10 height 10
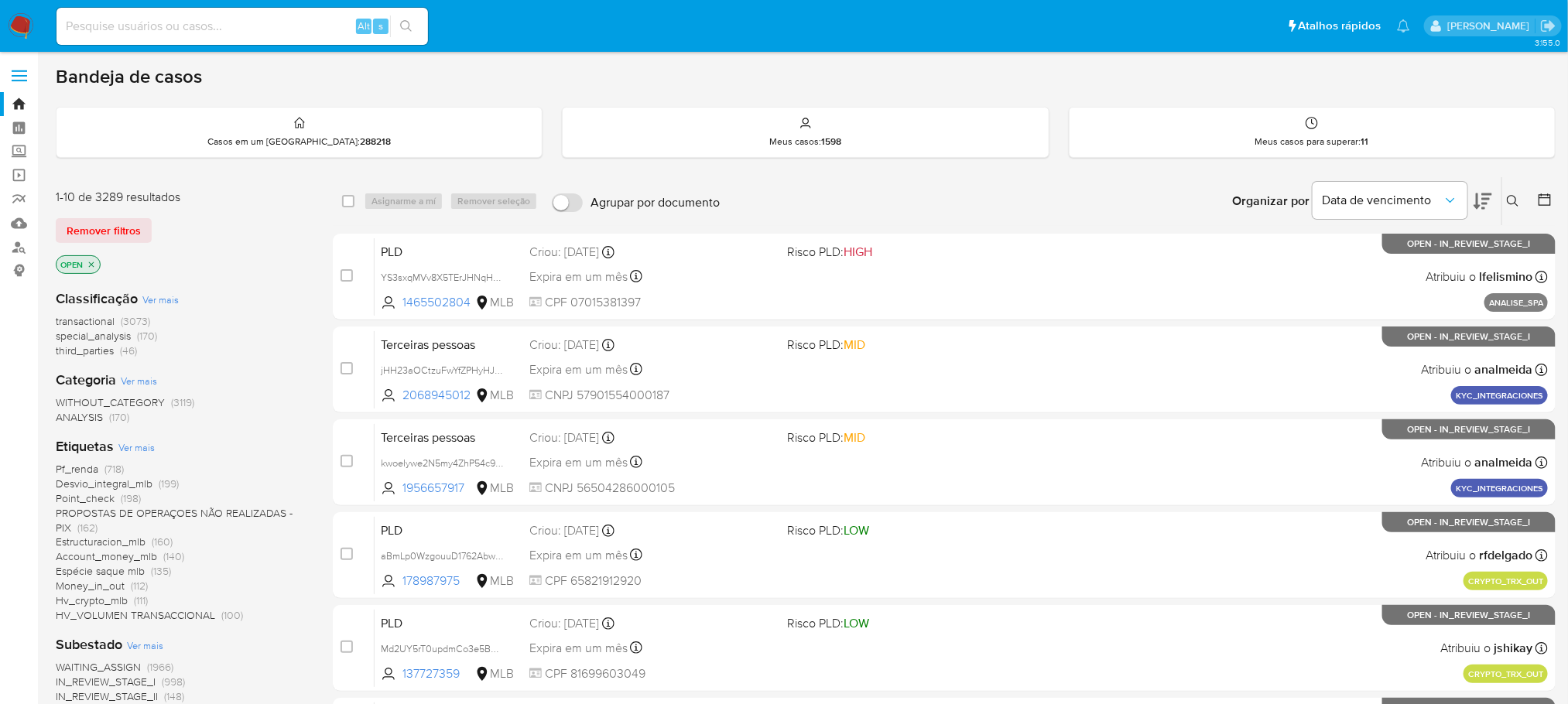
click at [66, 471] on span "Pf_renda" at bounding box center [77, 468] width 42 height 15
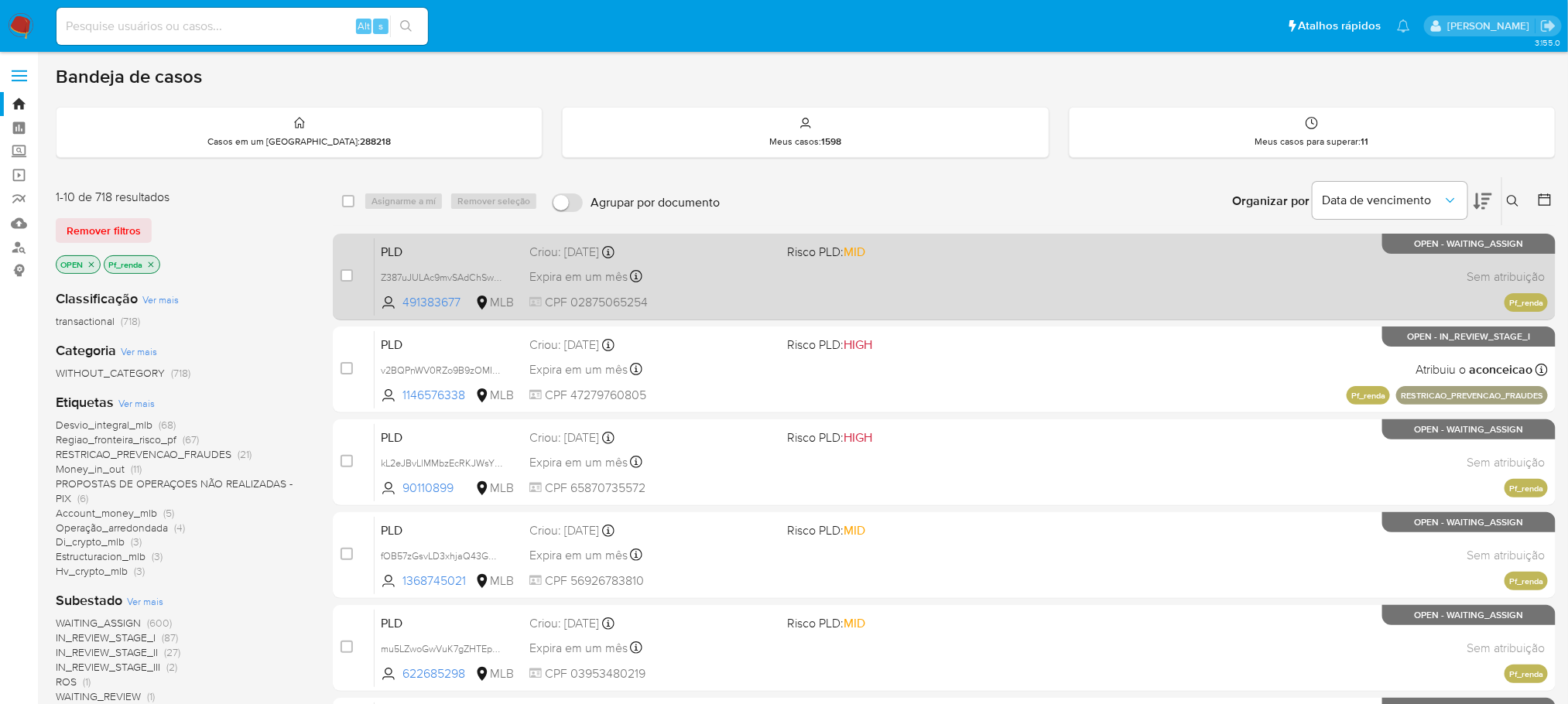
click at [731, 308] on span "CPF 02875065254" at bounding box center [651, 302] width 245 height 17
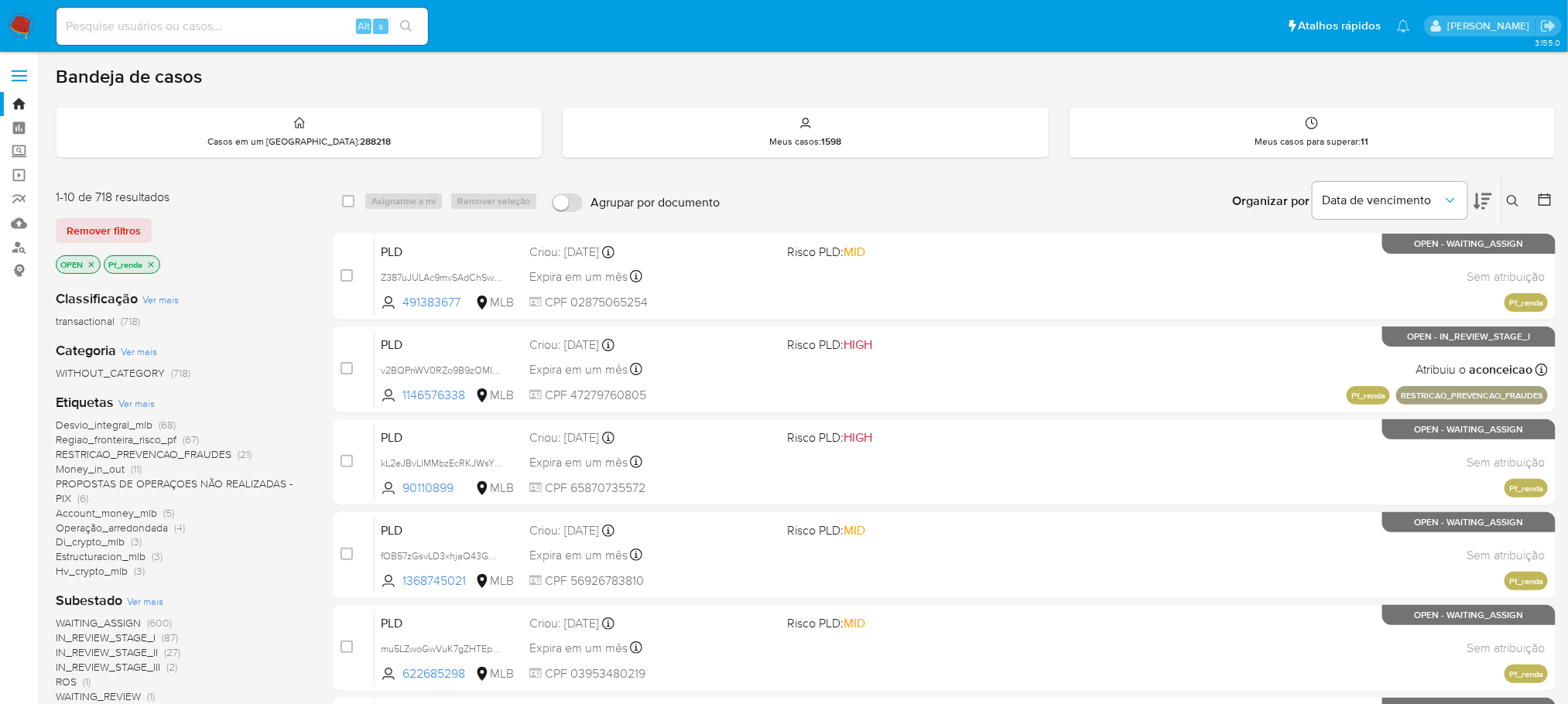
click at [80, 426] on span "Desvio_integral_mlb" at bounding box center [104, 425] width 96 height 15
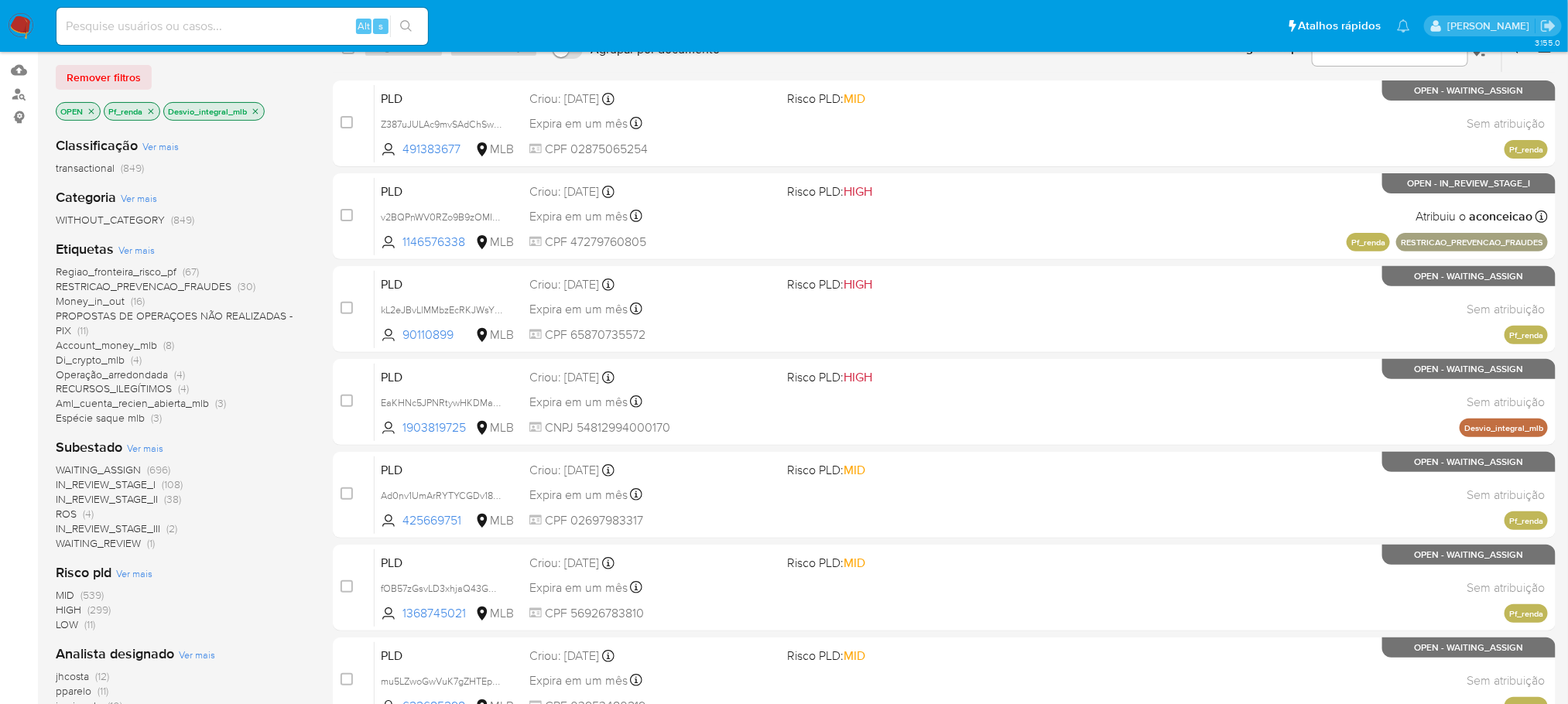
scroll to position [154, 0]
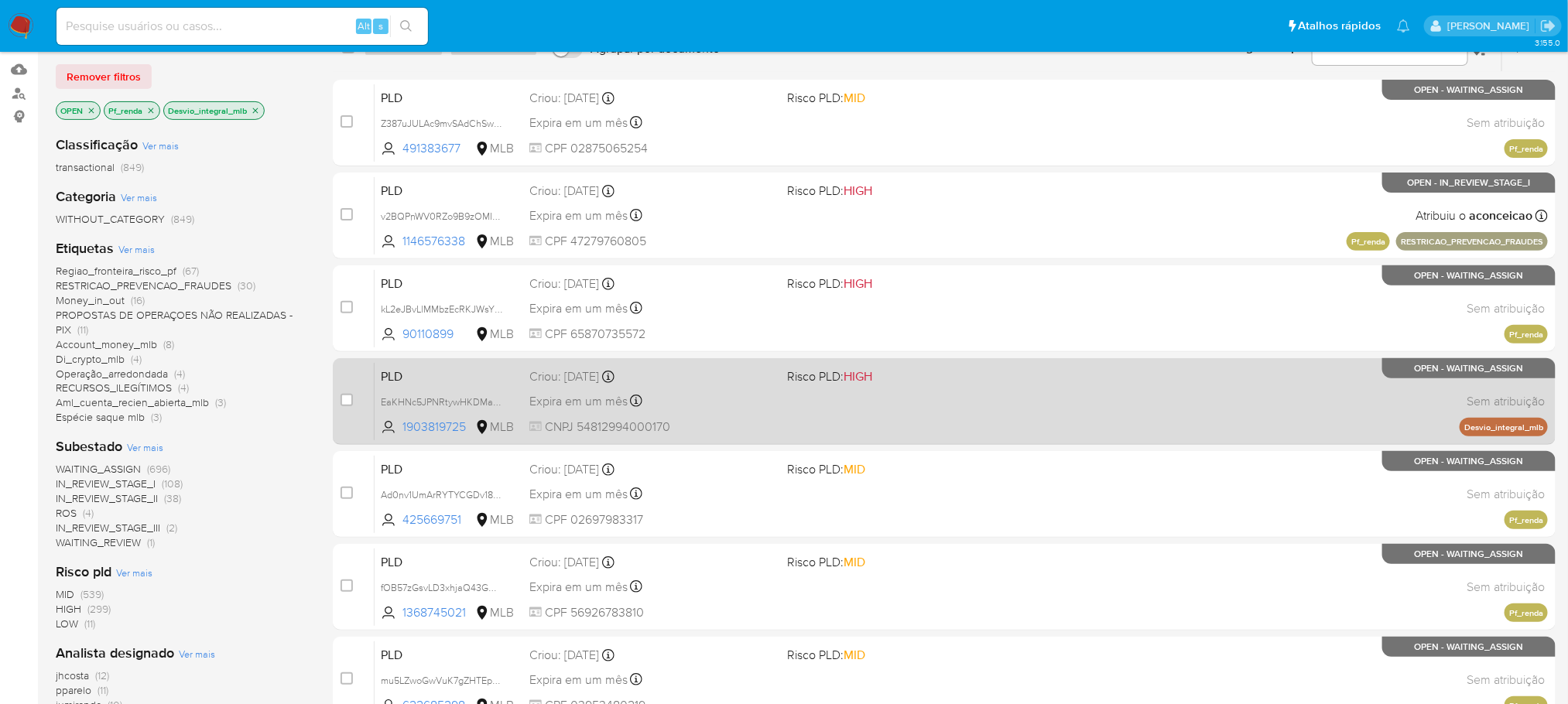
click at [990, 430] on div "PLD EaKHNc5JPNRtywHKDMaKP1i3 1903819725 MLB Risco PLD: HIGH Criou: 12/08/2025 C…" at bounding box center [961, 401] width 1173 height 78
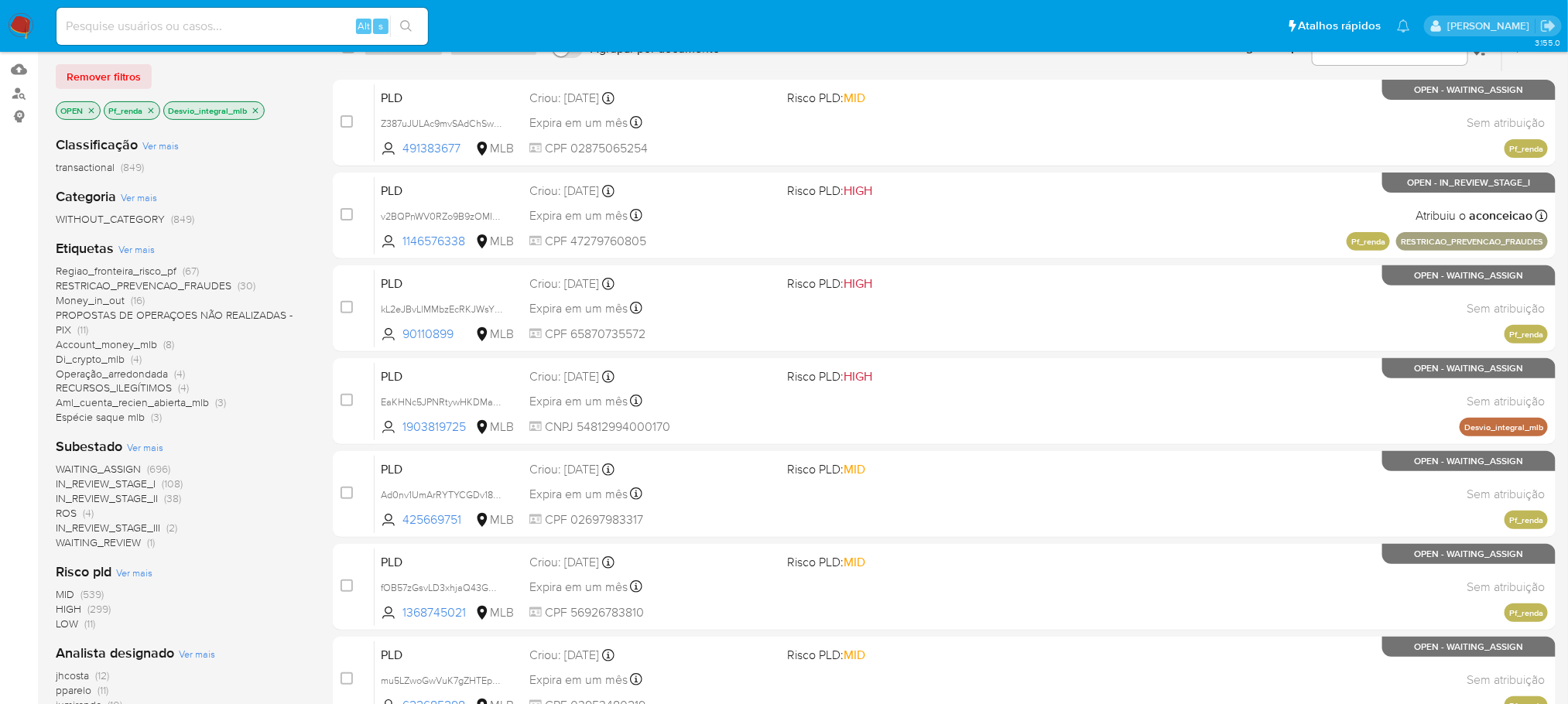
click at [82, 374] on span "Operação_arredondada" at bounding box center [112, 374] width 112 height 15
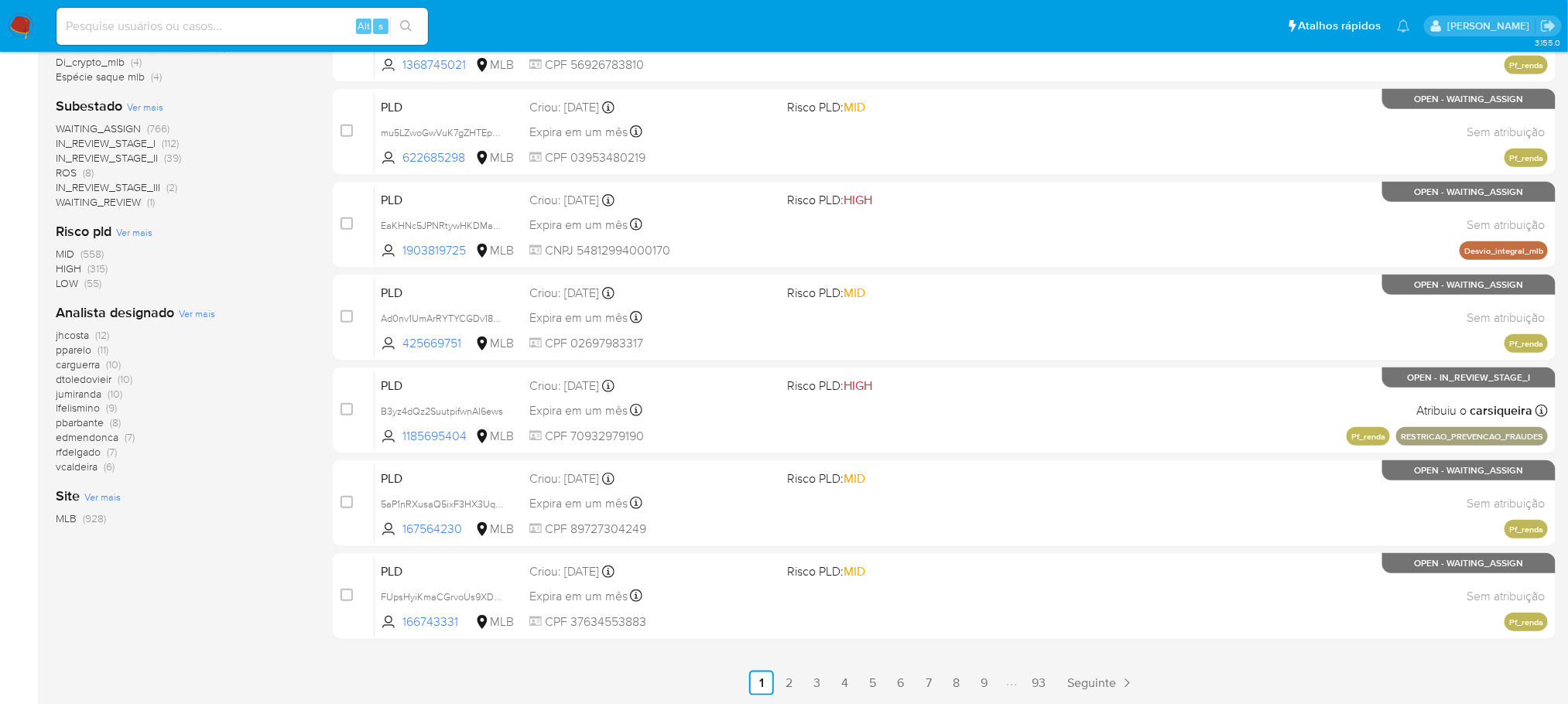
scroll to position [52, 0]
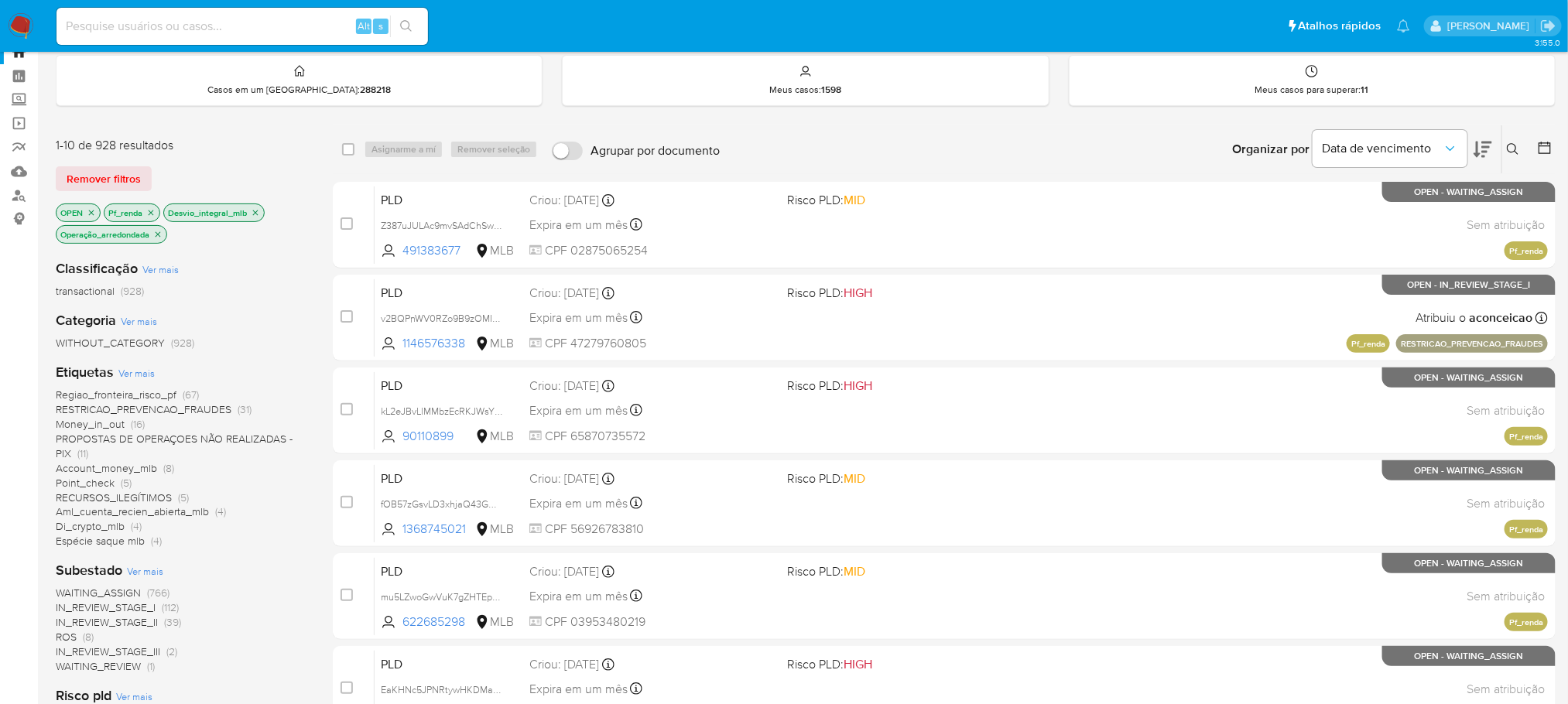
click at [151, 214] on icon "close-filter" at bounding box center [151, 213] width 6 height 6
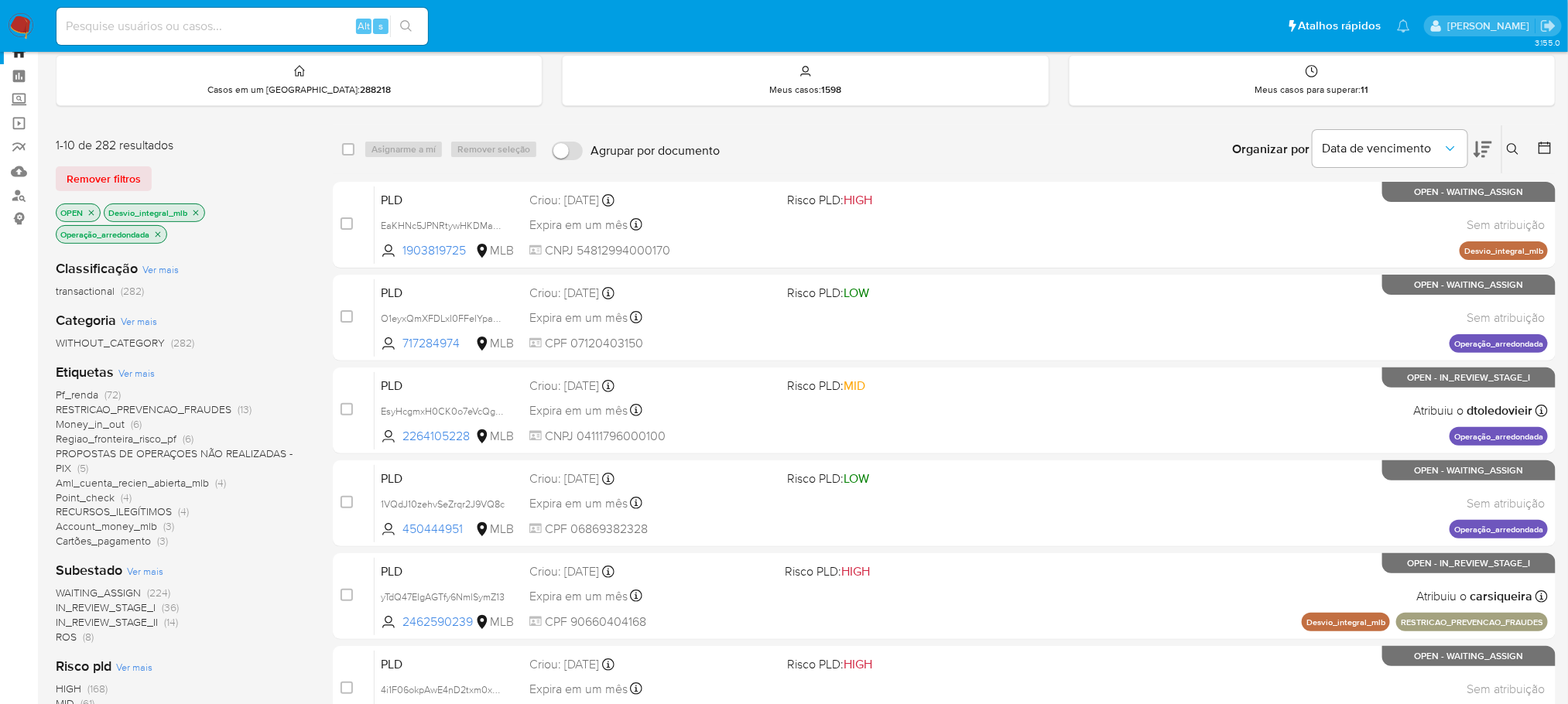
click at [199, 212] on icon "close-filter" at bounding box center [196, 213] width 10 height 10
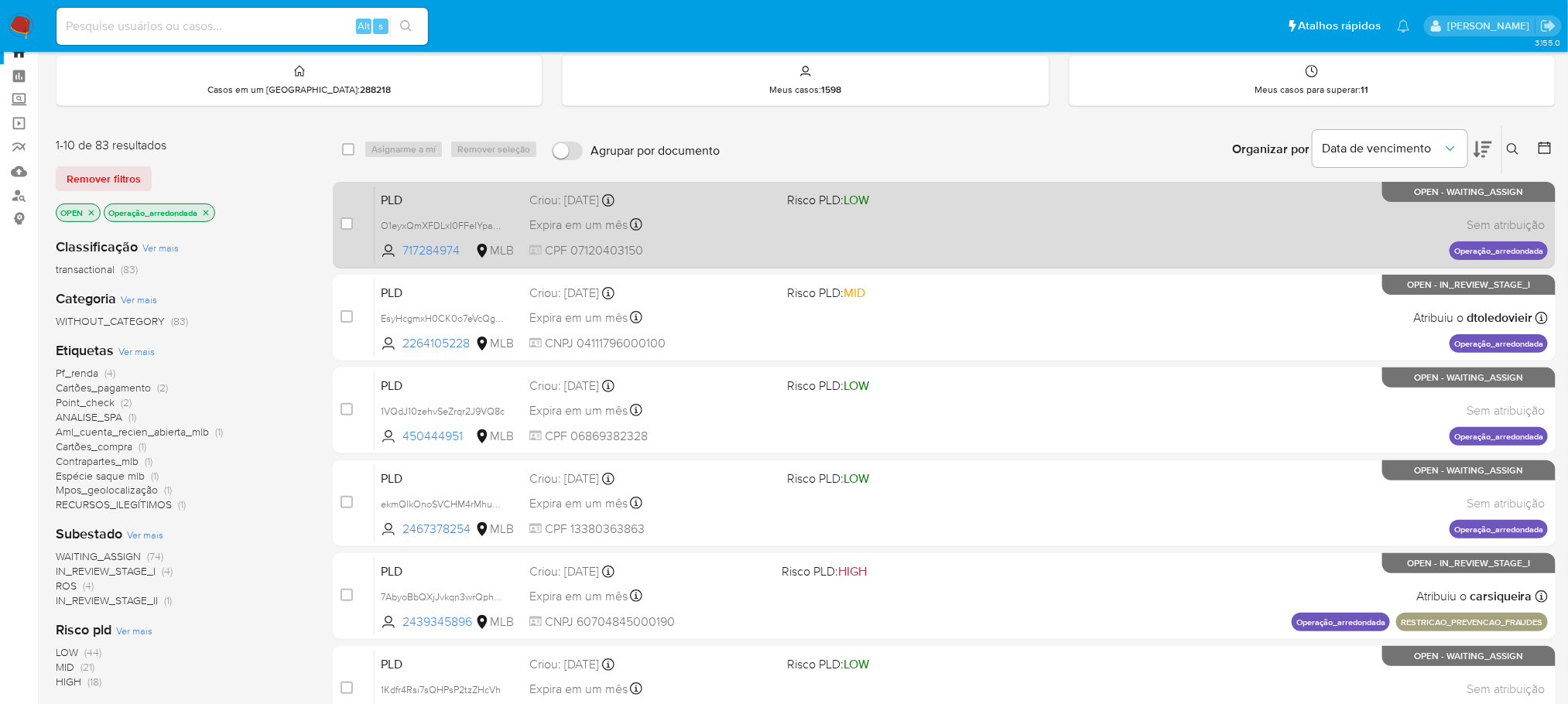
click at [969, 242] on div "PLD O1eyxQmXFDLxI0FFeIYpahH9 717284974 MLB Risco PLD: LOW Criou: 12/08/2025 Cri…" at bounding box center [961, 224] width 1173 height 78
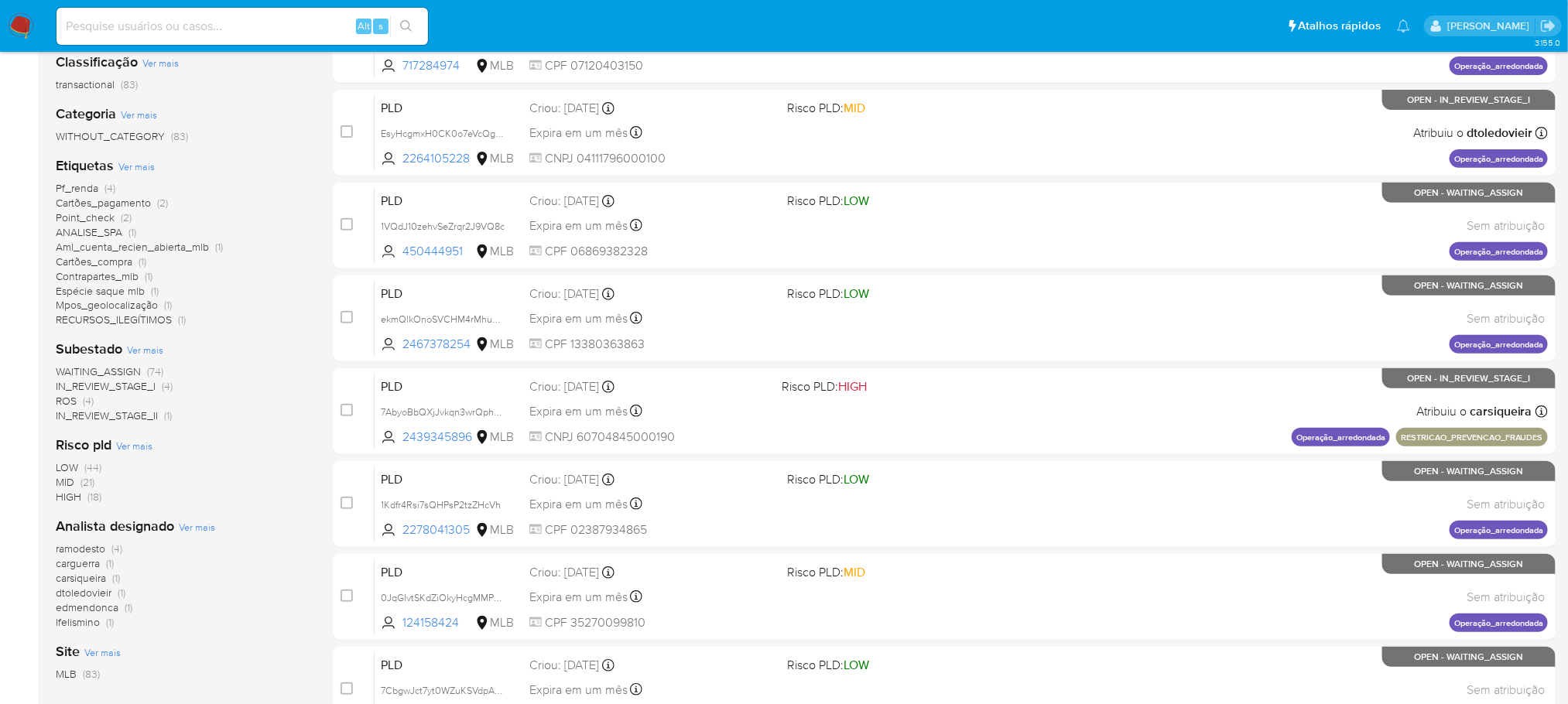
scroll to position [206, 0]
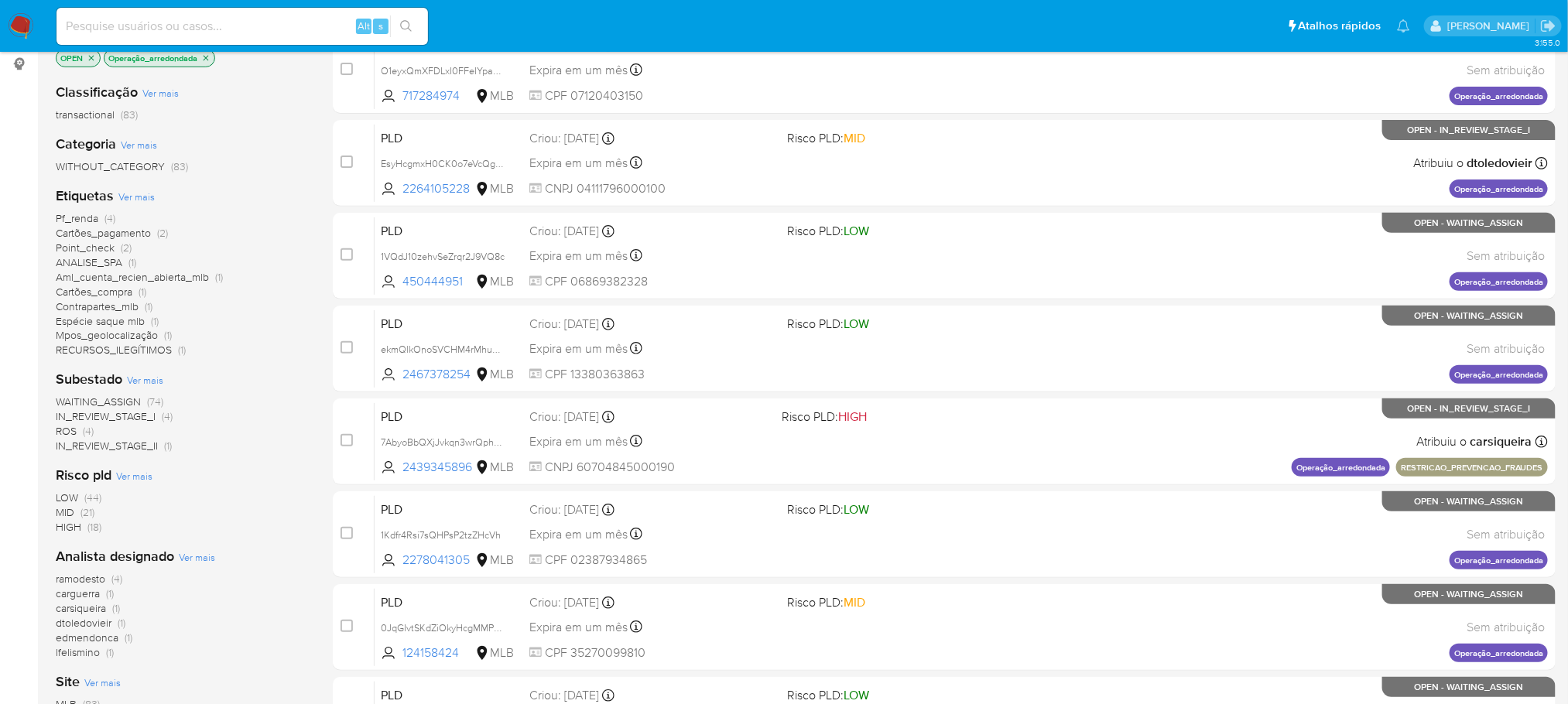
click at [82, 320] on span "Espécie saque mlb" at bounding box center [100, 321] width 89 height 15
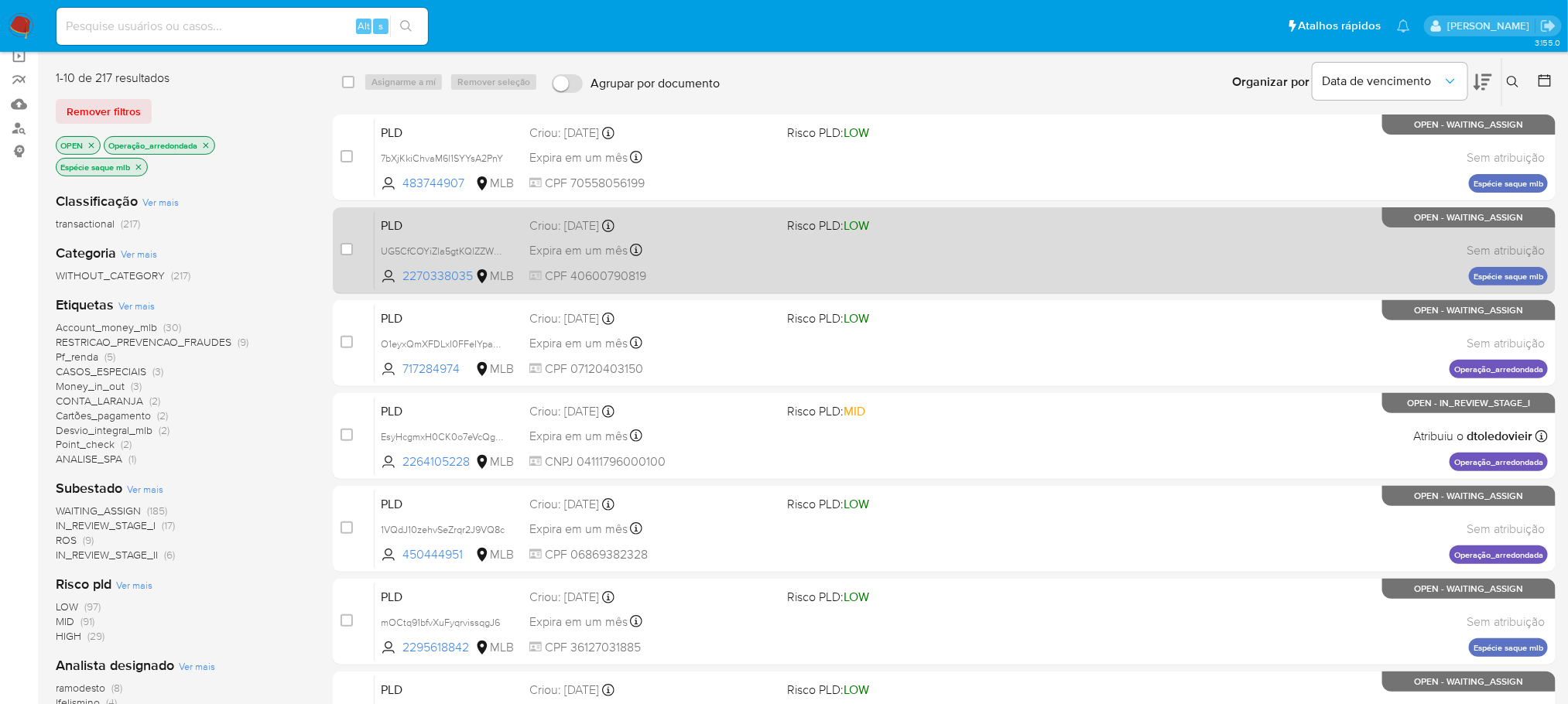
scroll to position [52, 0]
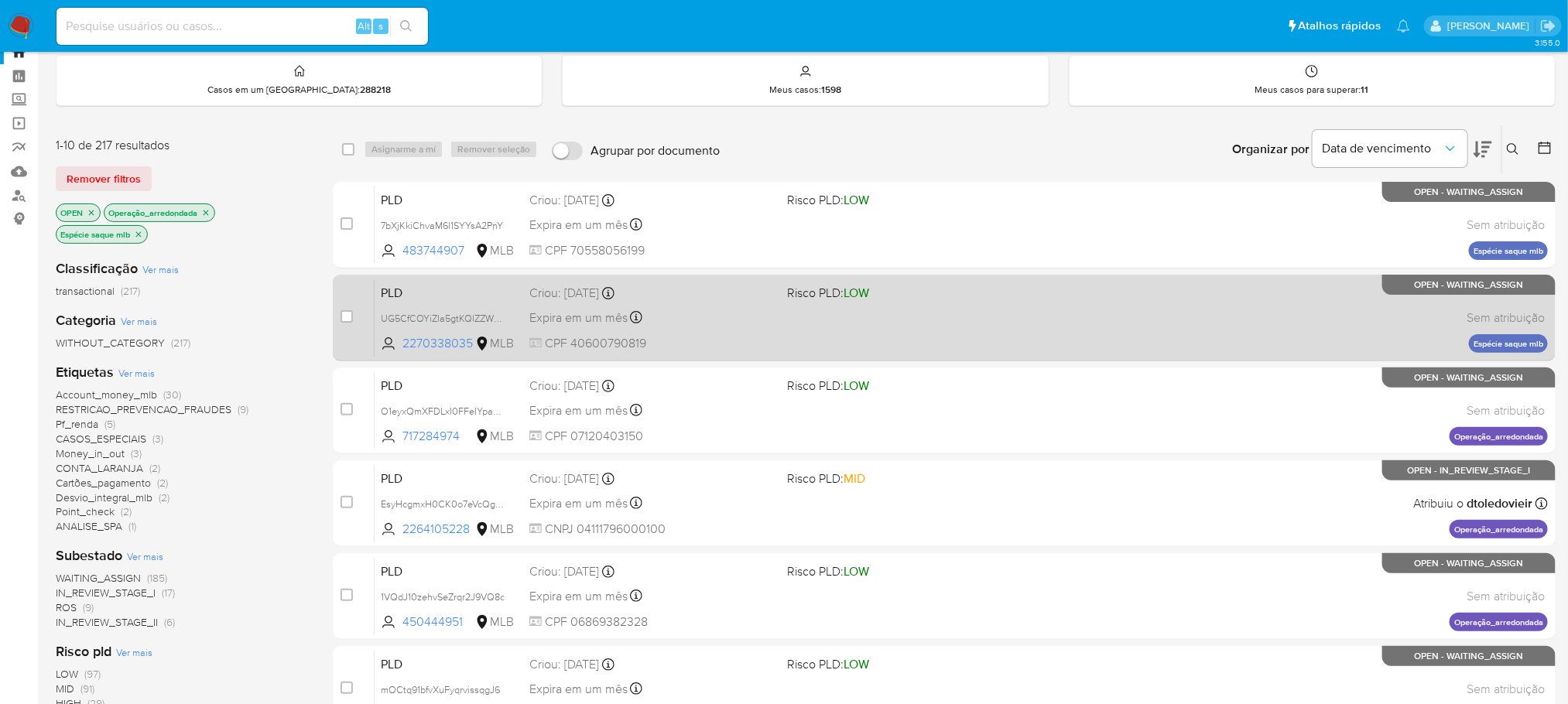
click at [822, 335] on div "PLD UG5CfCOYiZla5gtKQlZZWEWE 2270338035 MLB Risco PLD: LOW Criou: 12/08/2025 Cr…" at bounding box center [961, 317] width 1173 height 78
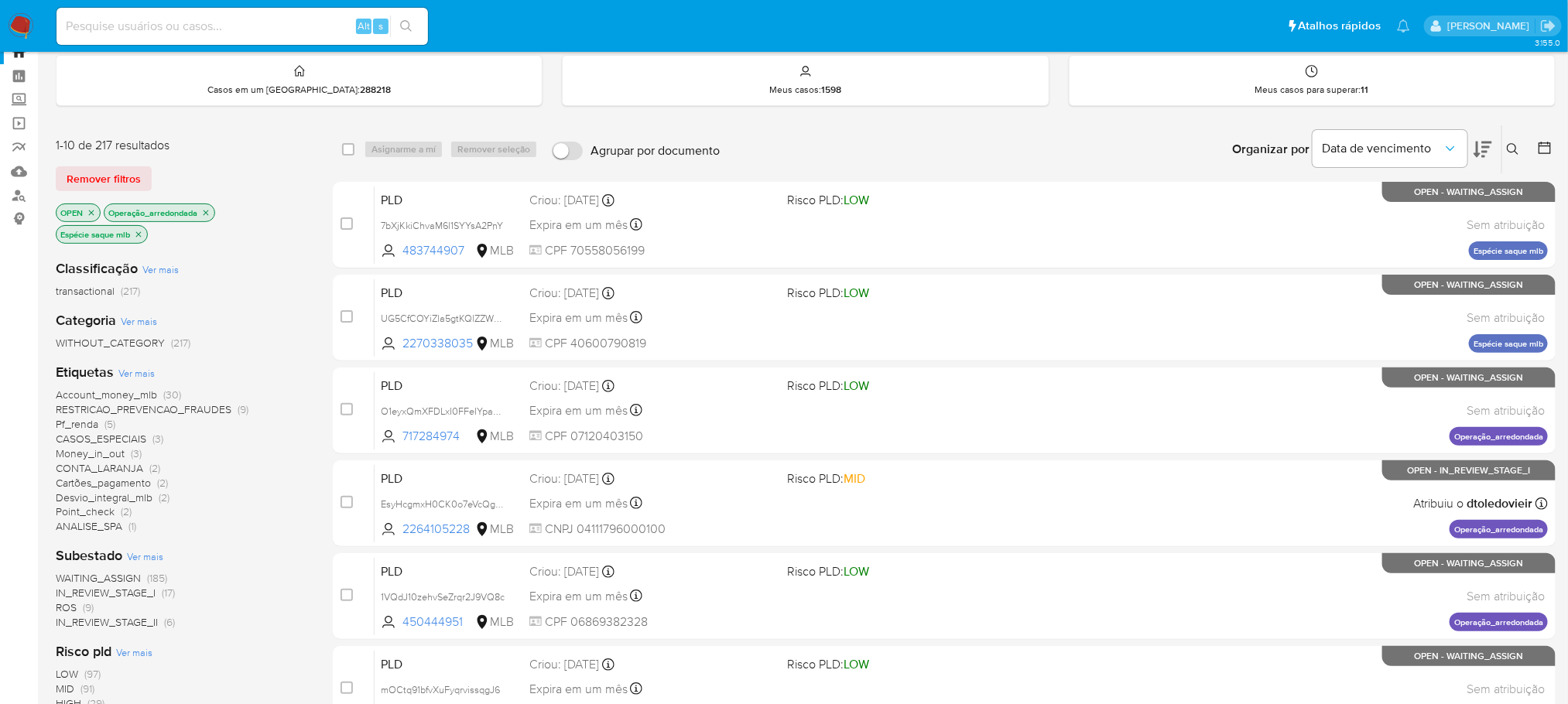
click at [19, 24] on img at bounding box center [20, 26] width 26 height 26
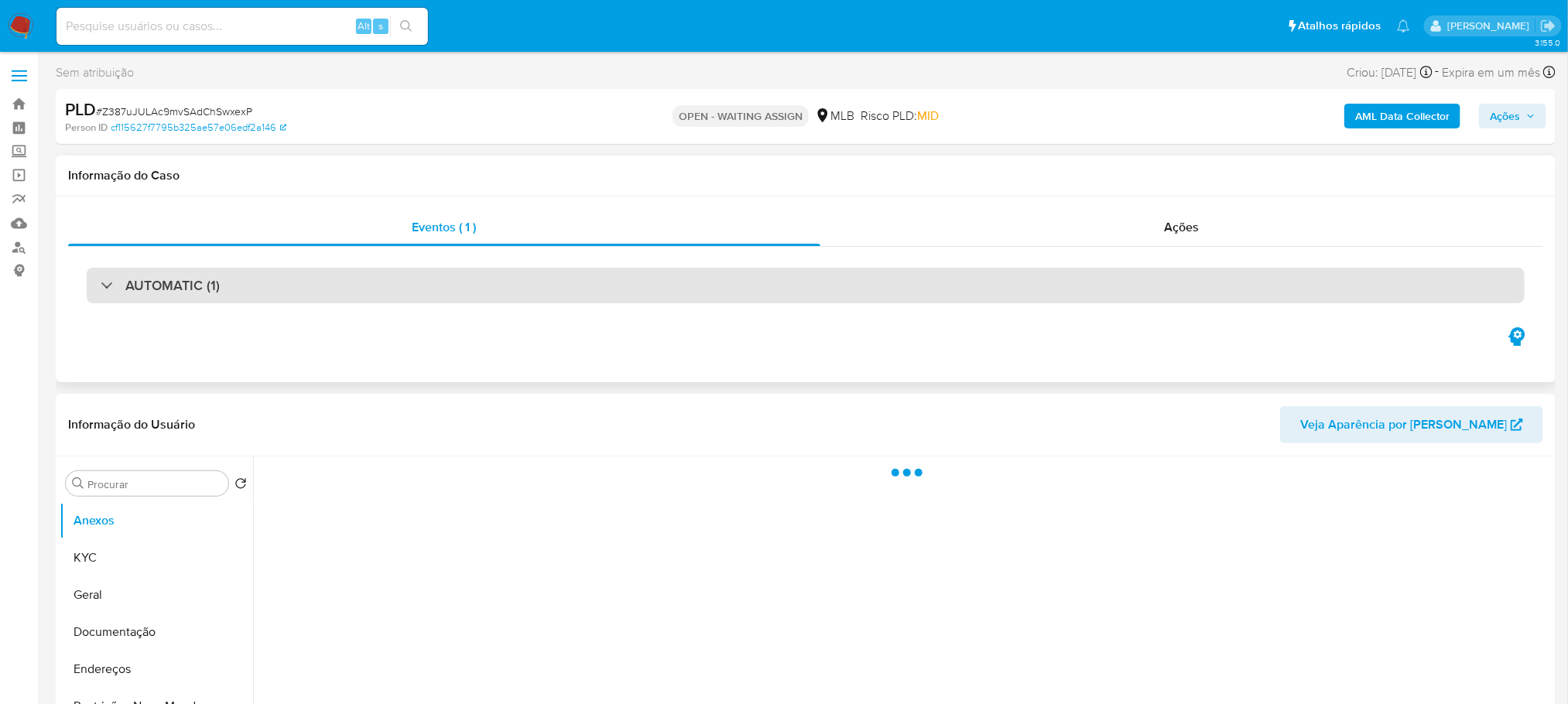
click at [390, 291] on div "AUTOMATIC (1)" at bounding box center [806, 285] width 1438 height 36
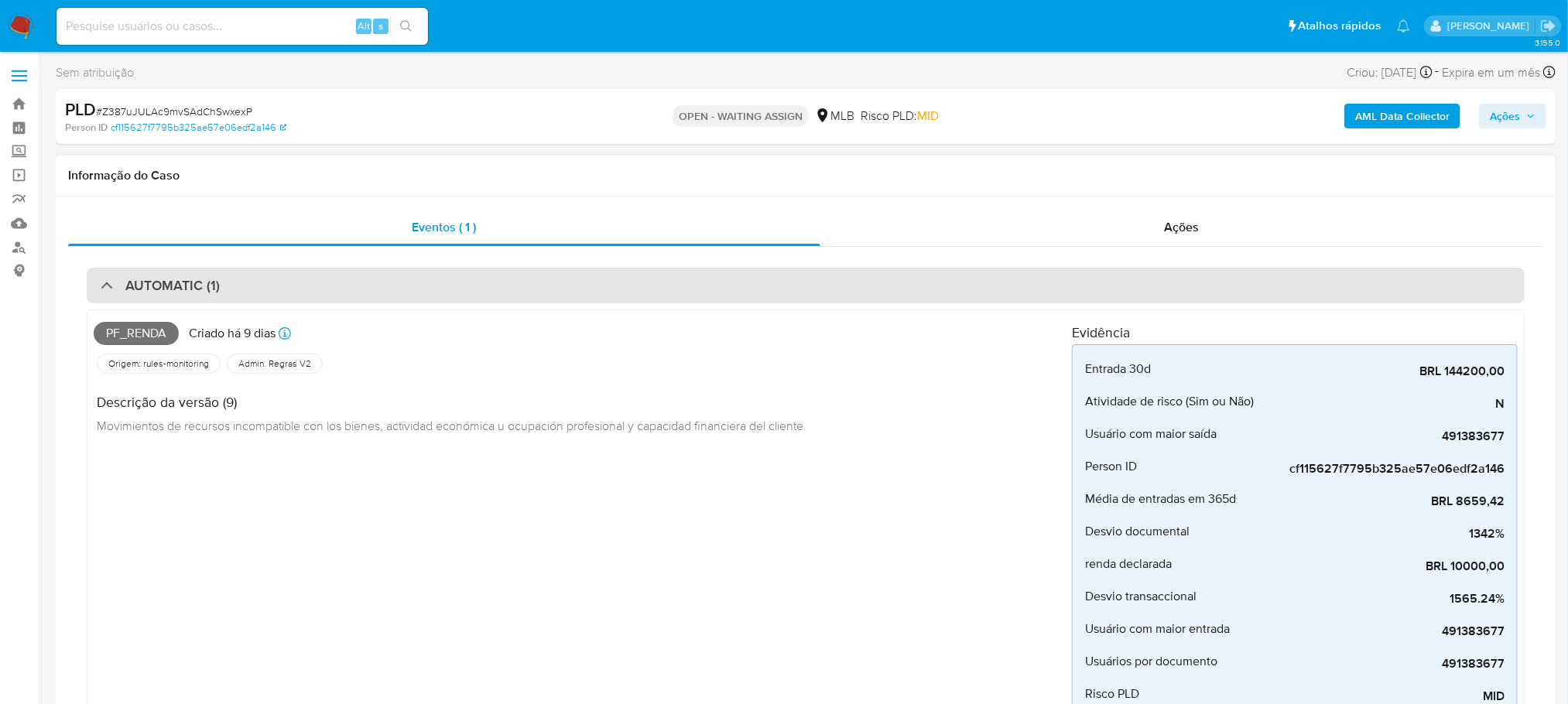
select select "10"
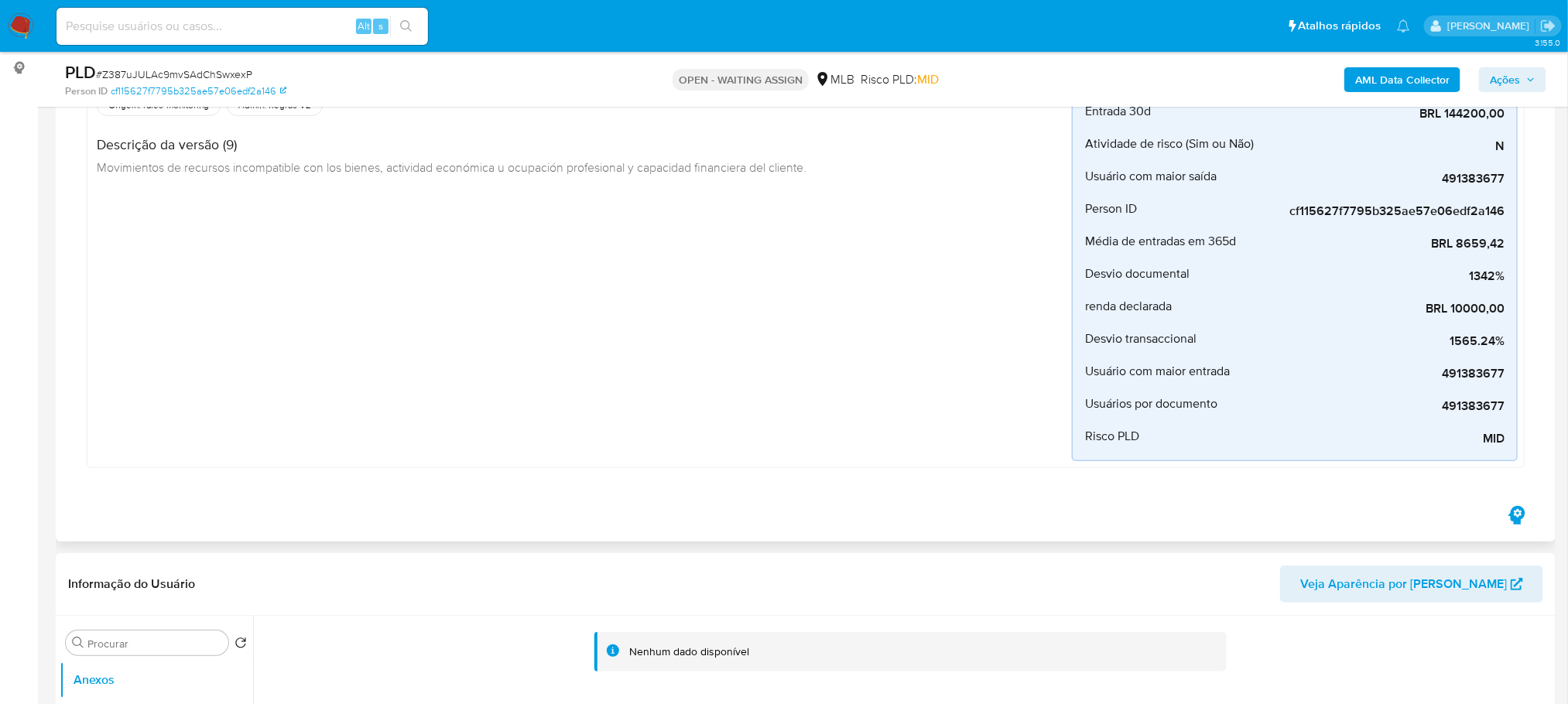
scroll to position [154, 0]
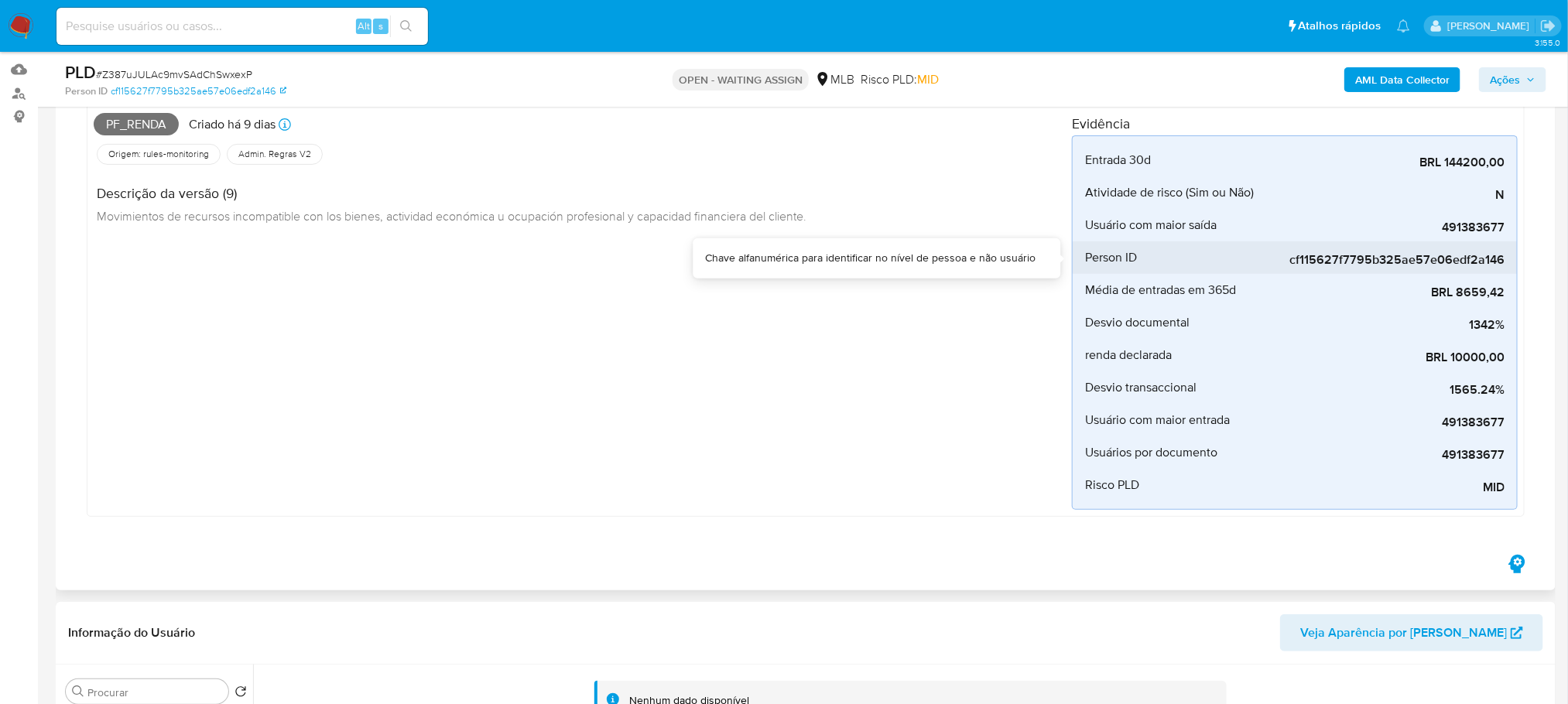
click at [1132, 253] on span "Person ID" at bounding box center [1111, 257] width 52 height 15
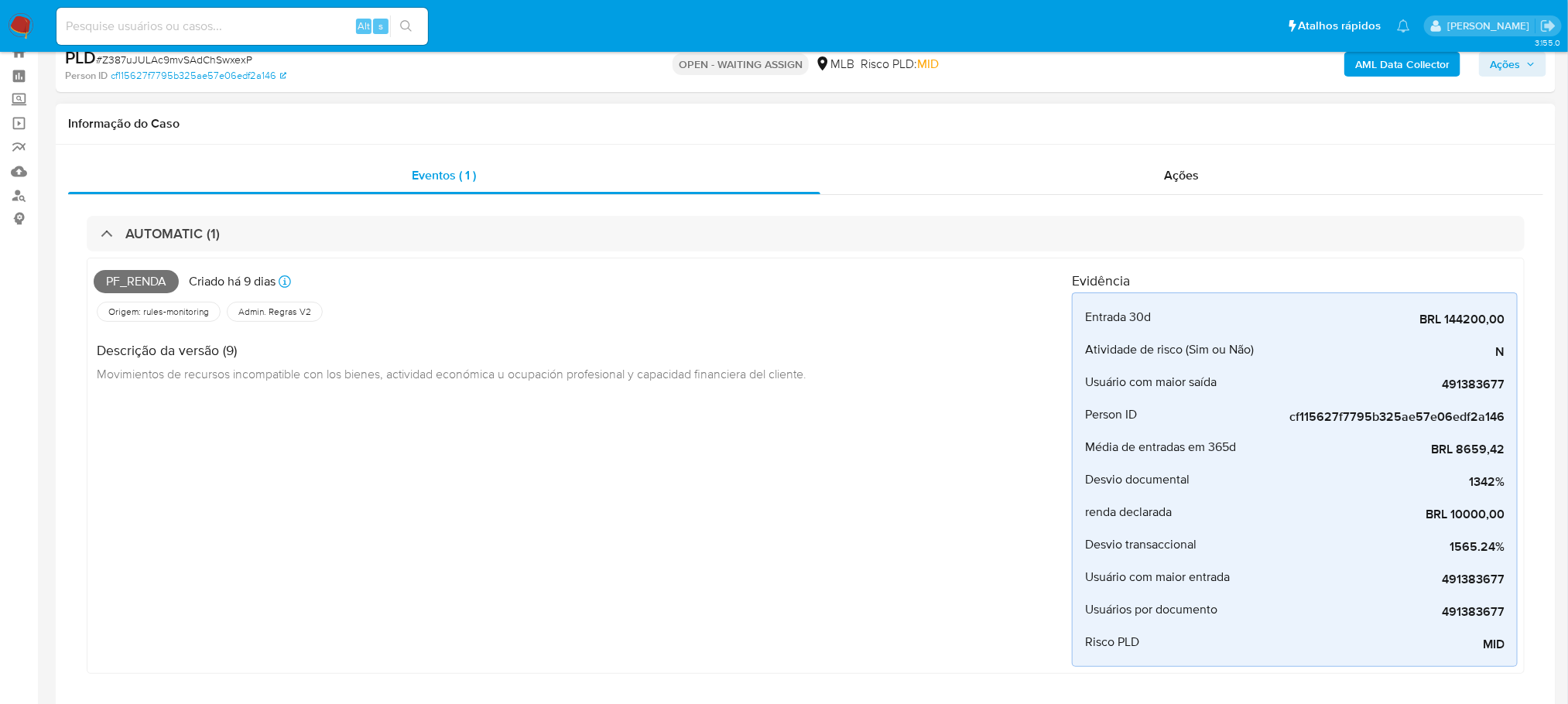
scroll to position [0, 0]
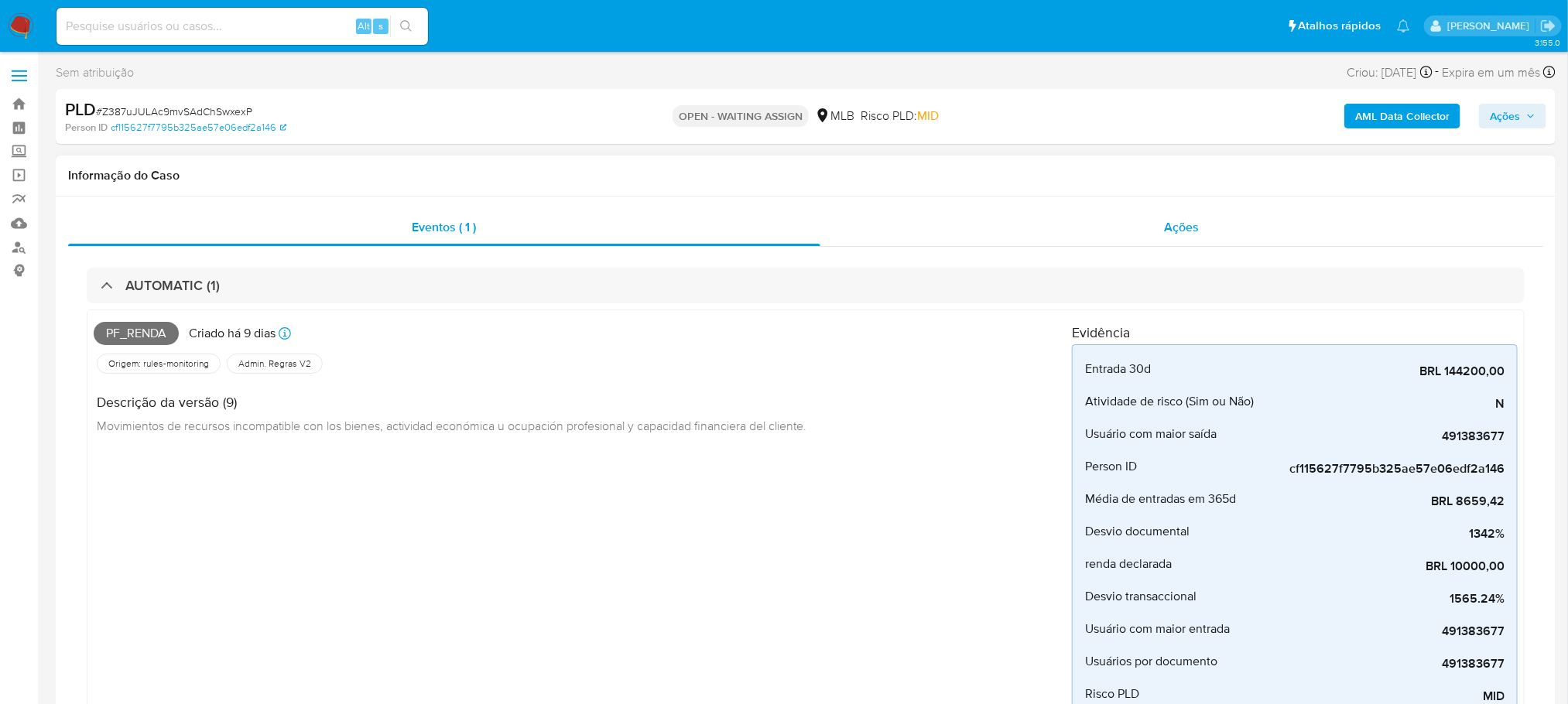
click at [909, 237] on div "Ações" at bounding box center [1182, 227] width 723 height 38
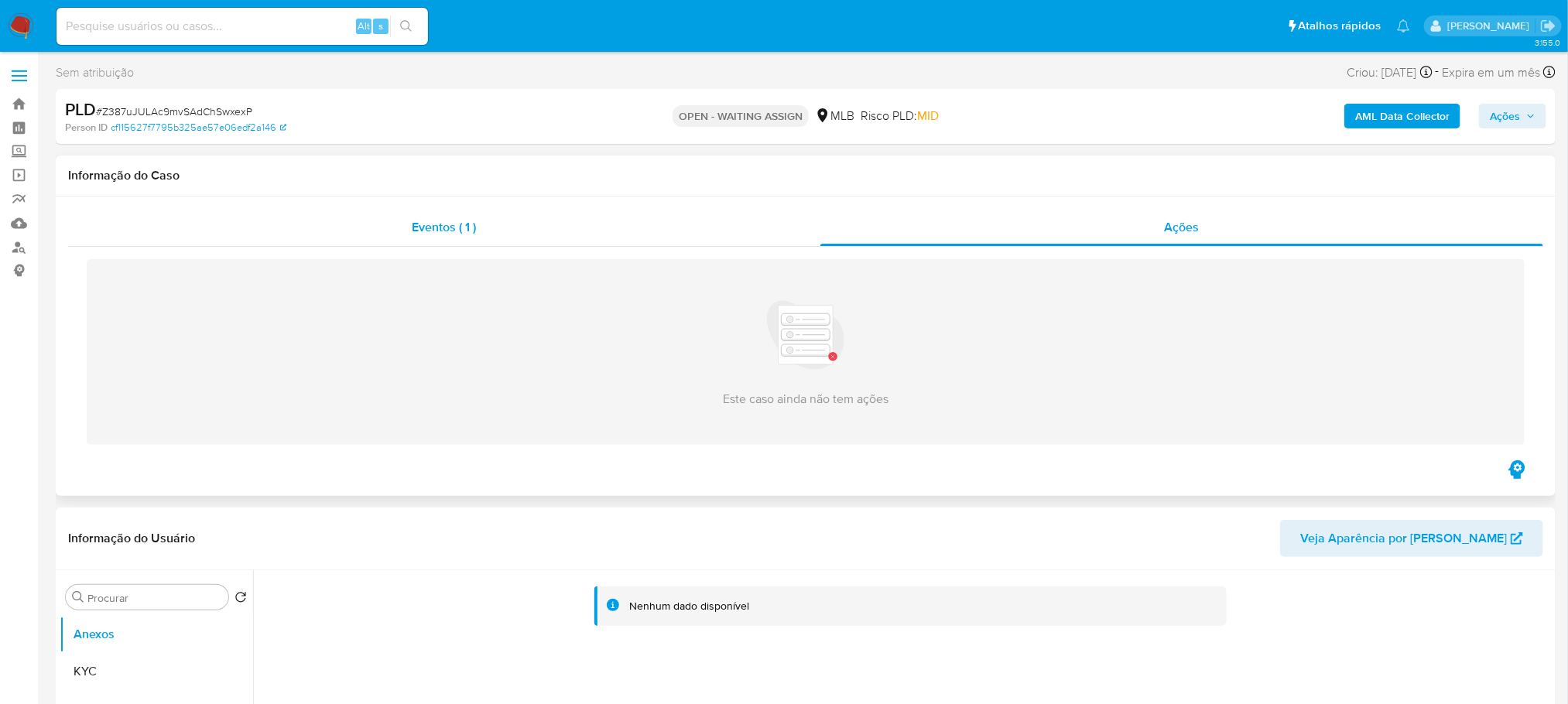
click at [216, 240] on div "Eventos ( 1 )" at bounding box center [444, 227] width 752 height 38
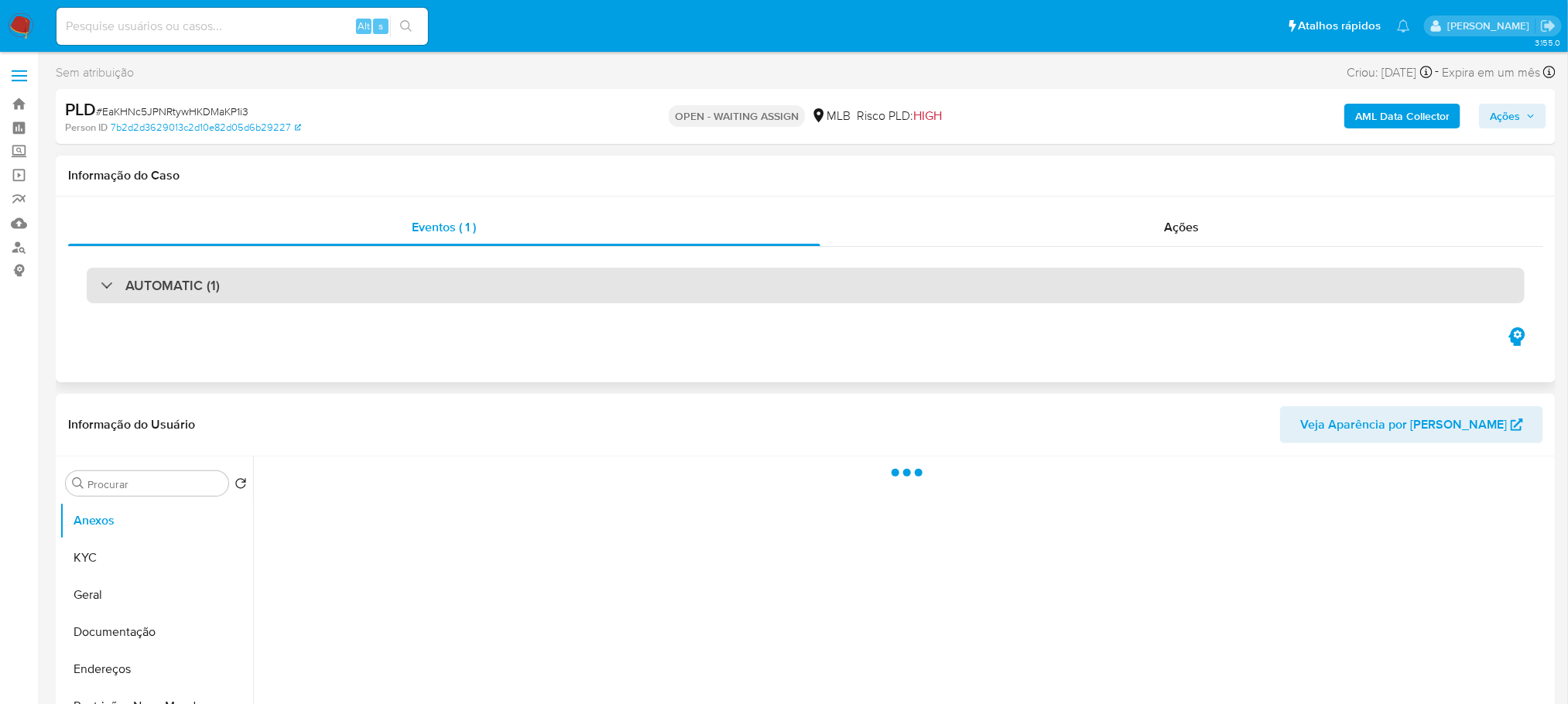
click at [328, 288] on div "AUTOMATIC (1)" at bounding box center [806, 285] width 1438 height 36
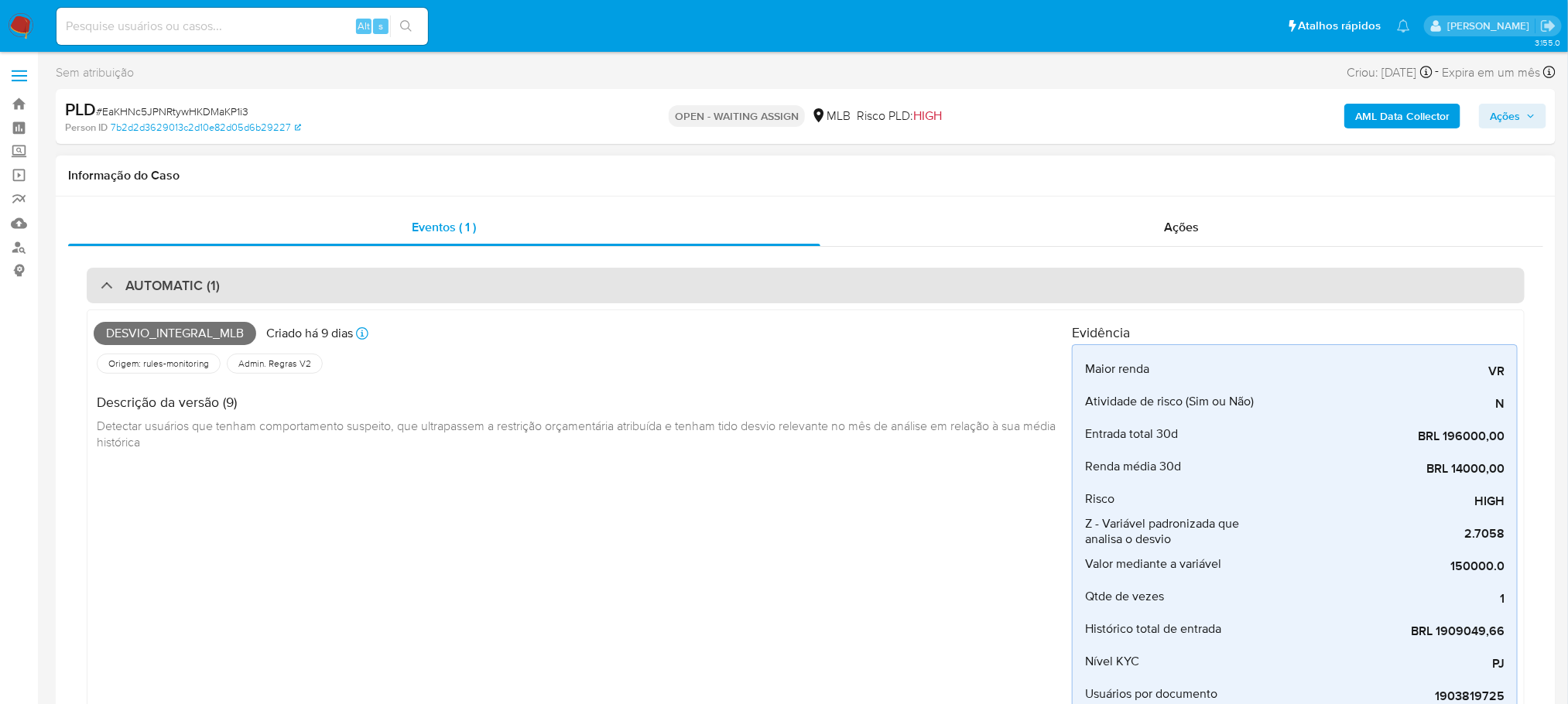
select select "10"
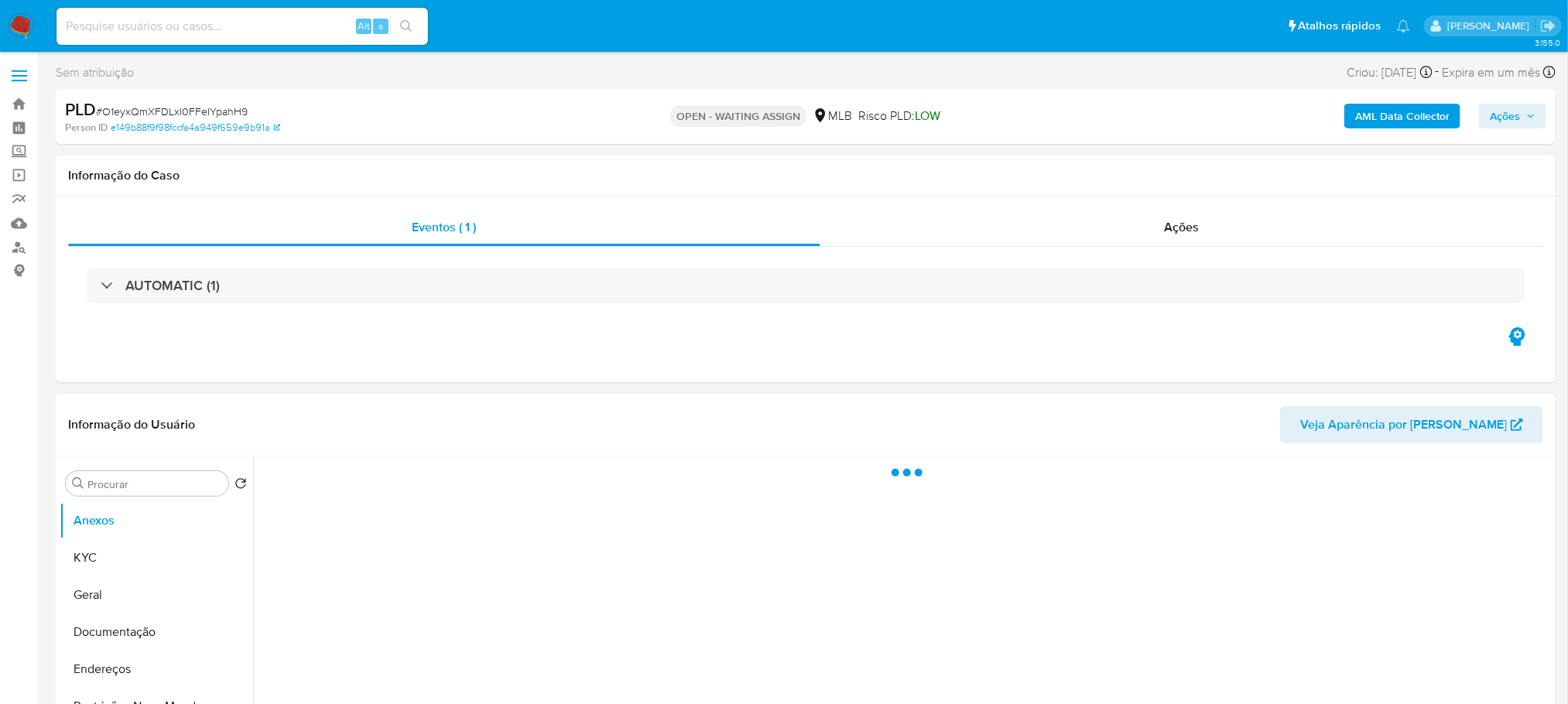
scroll to position [154, 0]
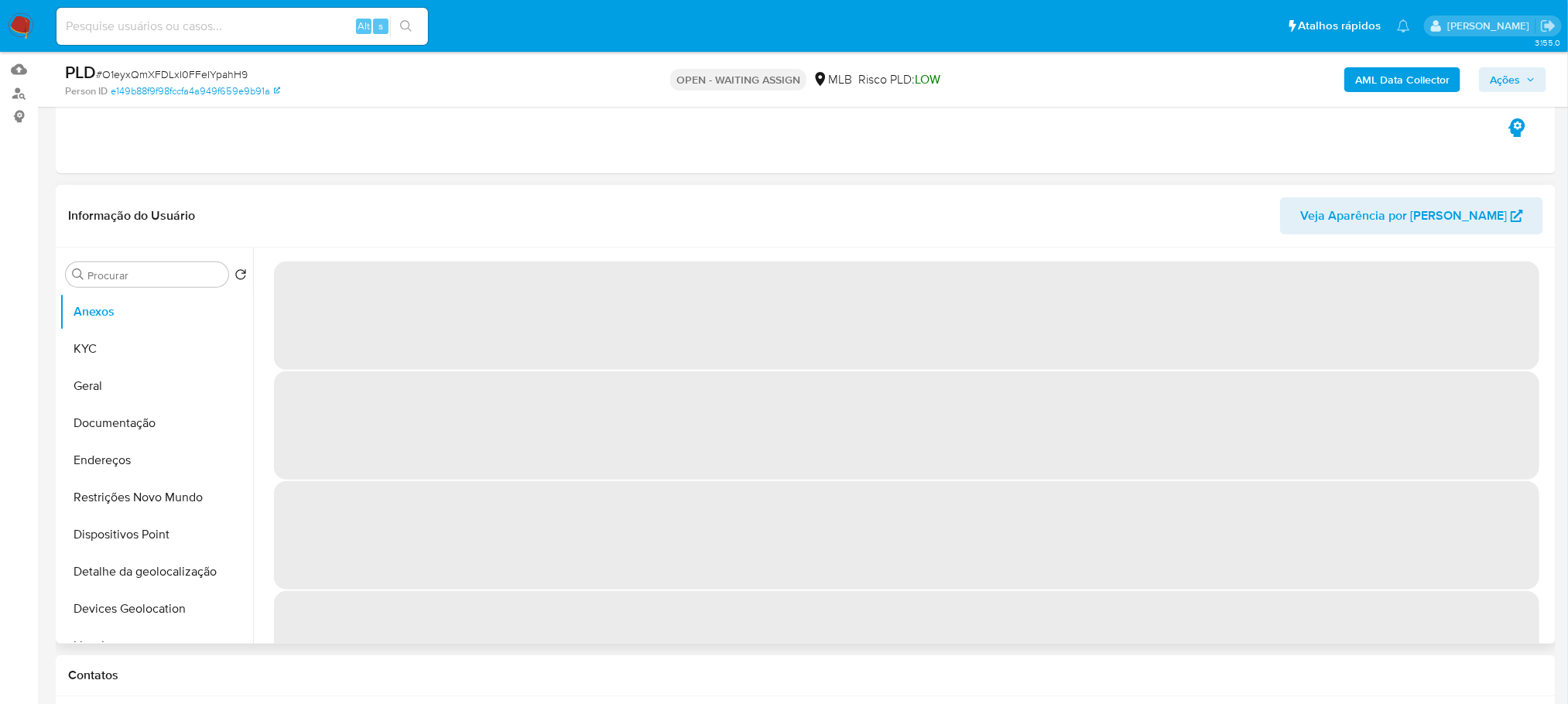
select select "10"
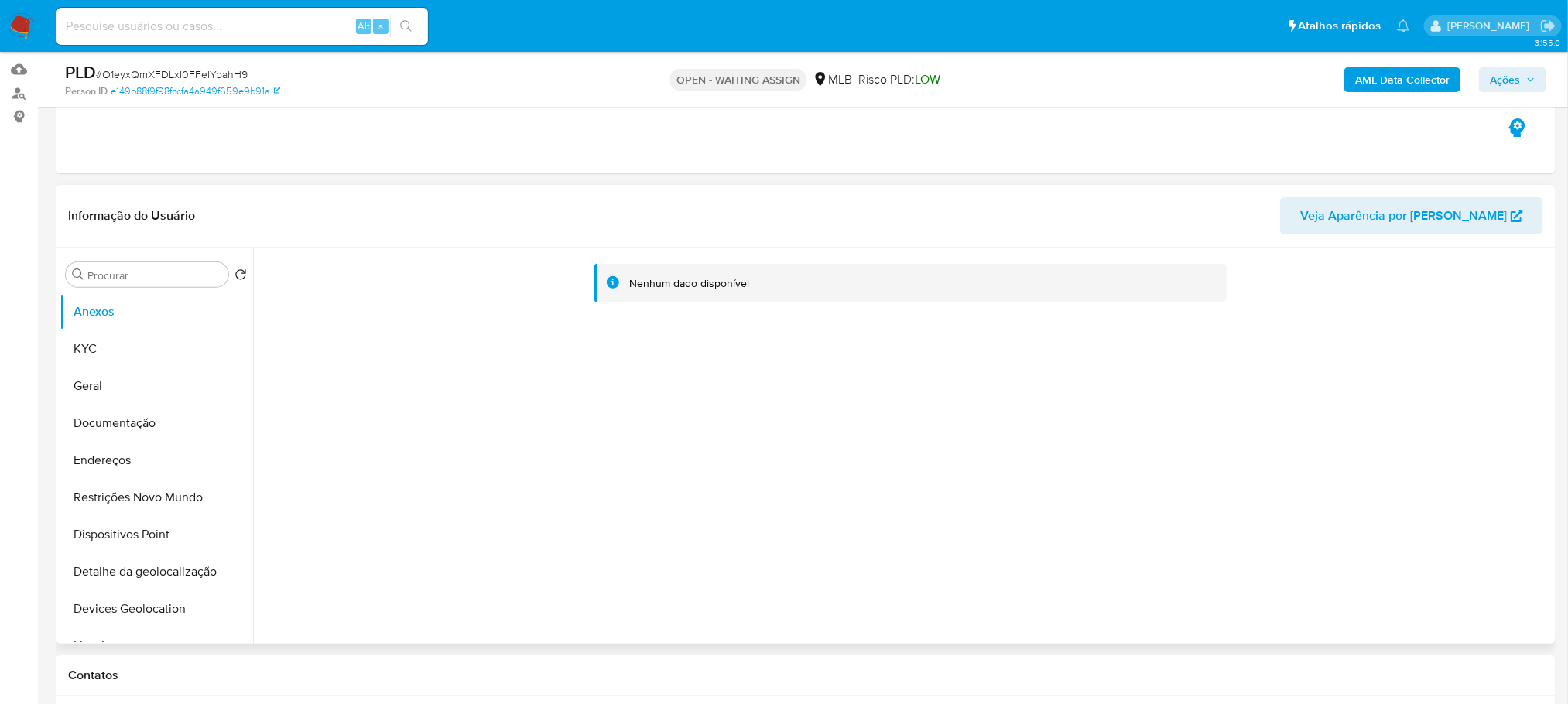
scroll to position [0, 0]
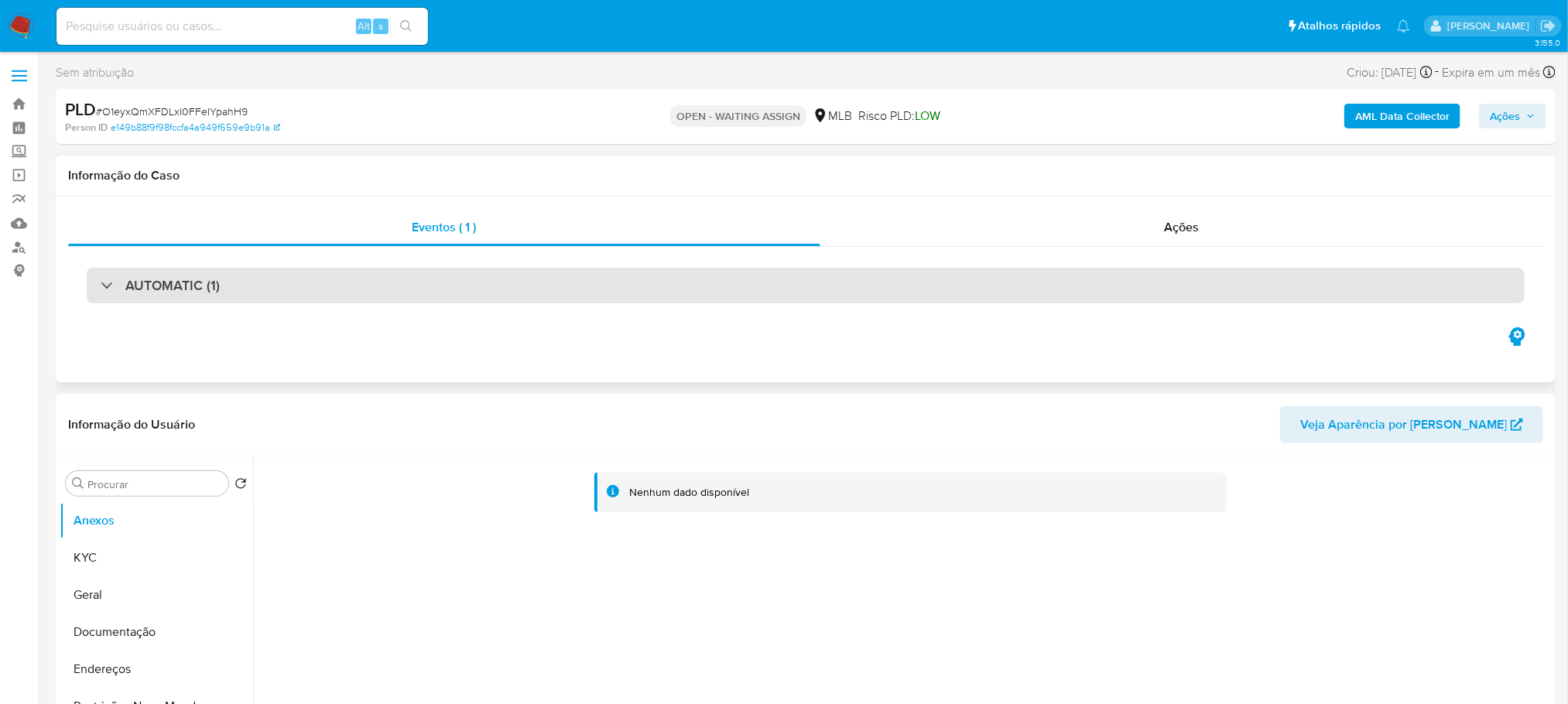
click at [360, 297] on div "AUTOMATIC (1)" at bounding box center [806, 285] width 1438 height 36
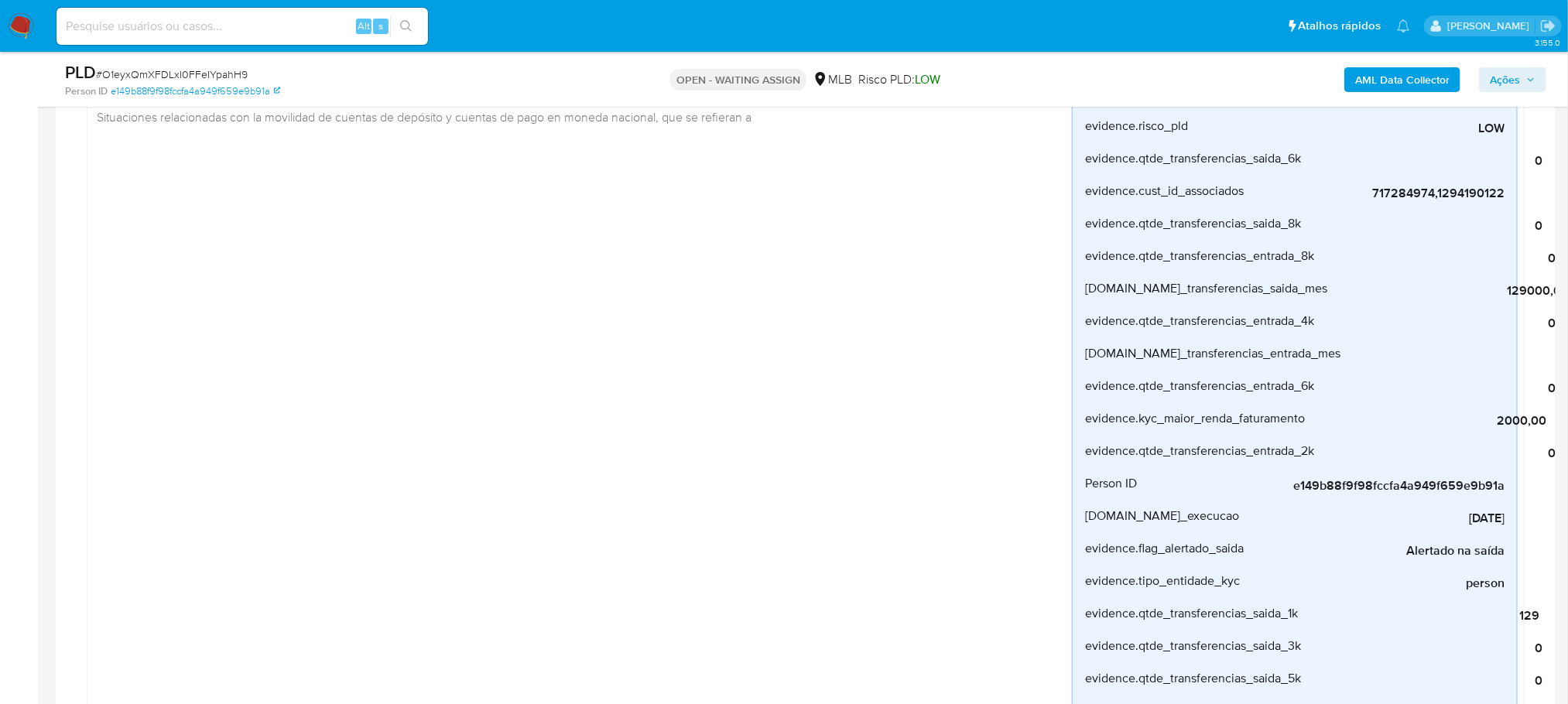
scroll to position [154, 0]
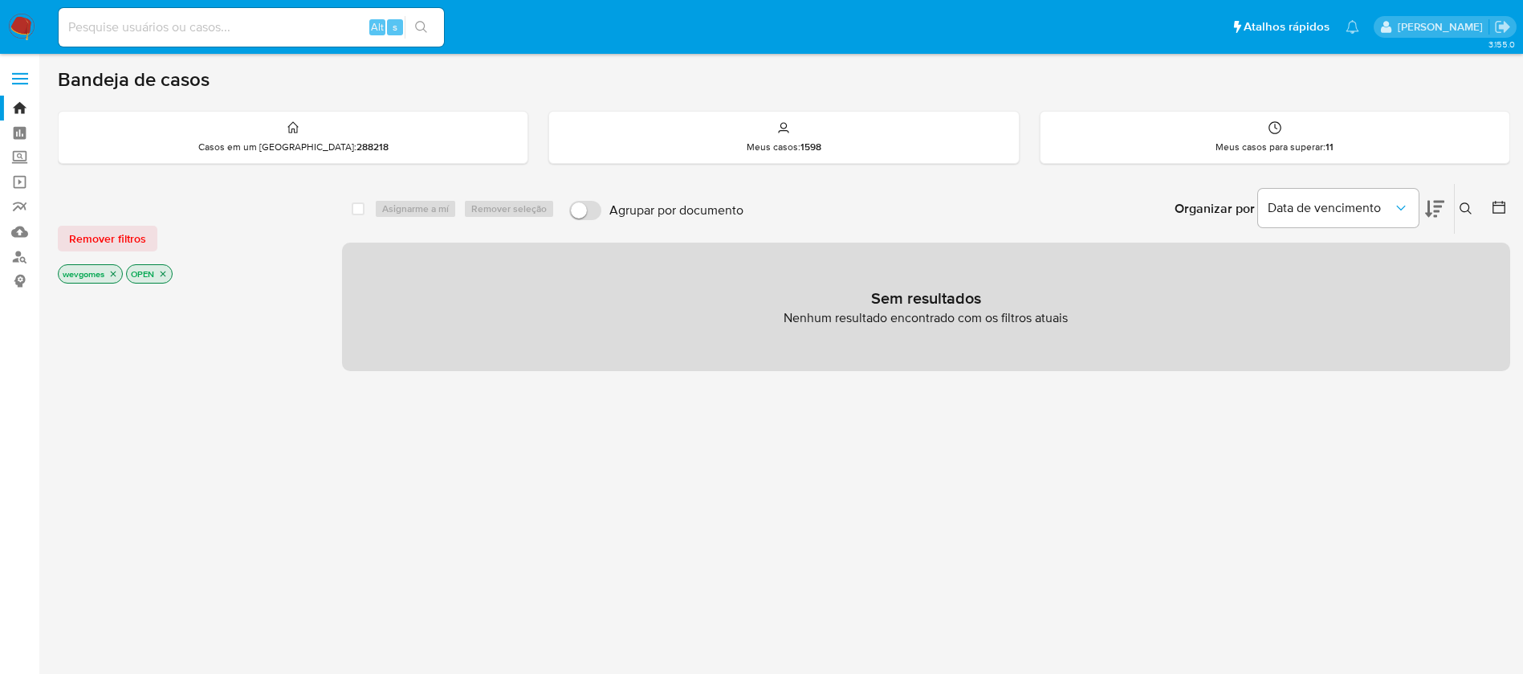
click at [18, 22] on img at bounding box center [21, 27] width 27 height 27
click at [116, 242] on span "Remover filtros" at bounding box center [107, 238] width 77 height 22
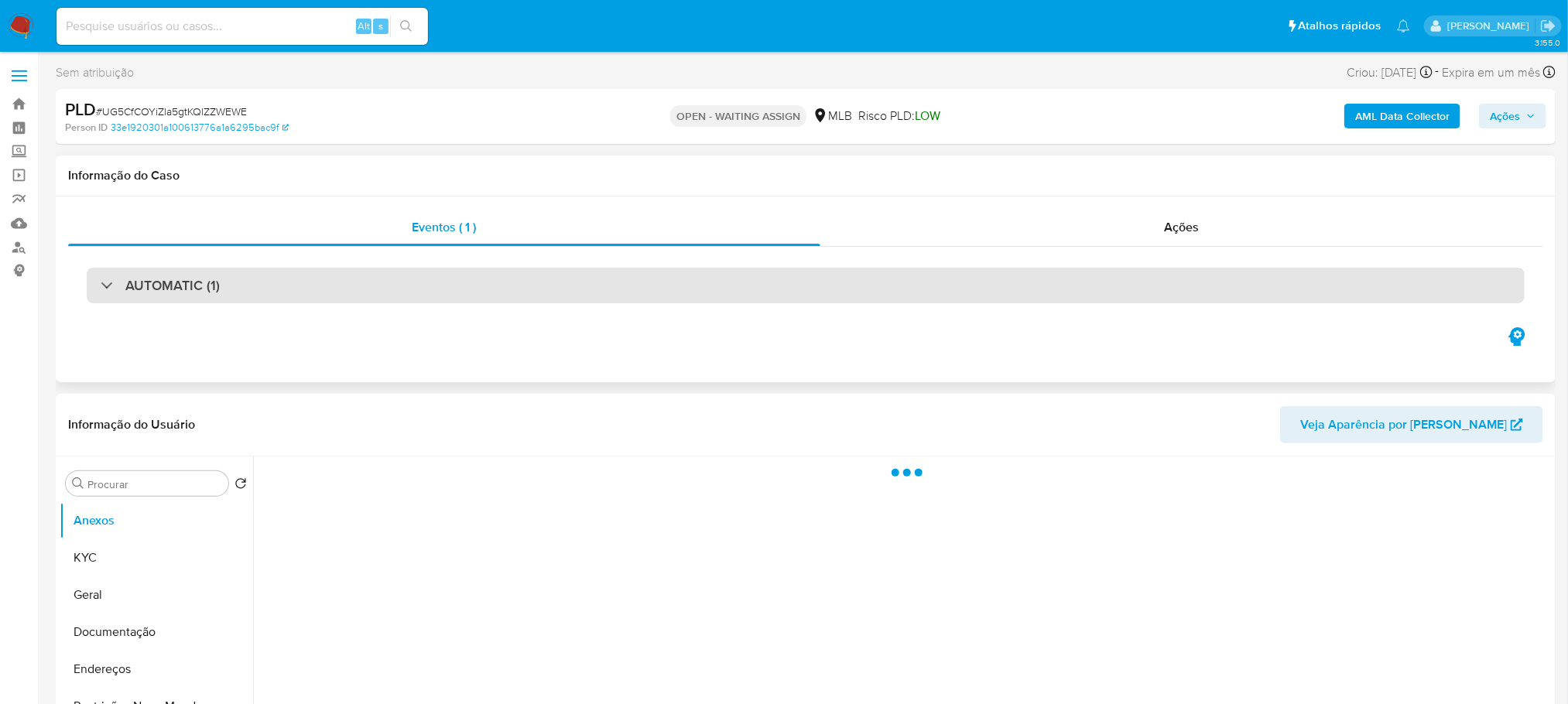
click at [328, 274] on div "AUTOMATIC (1)" at bounding box center [806, 285] width 1438 height 36
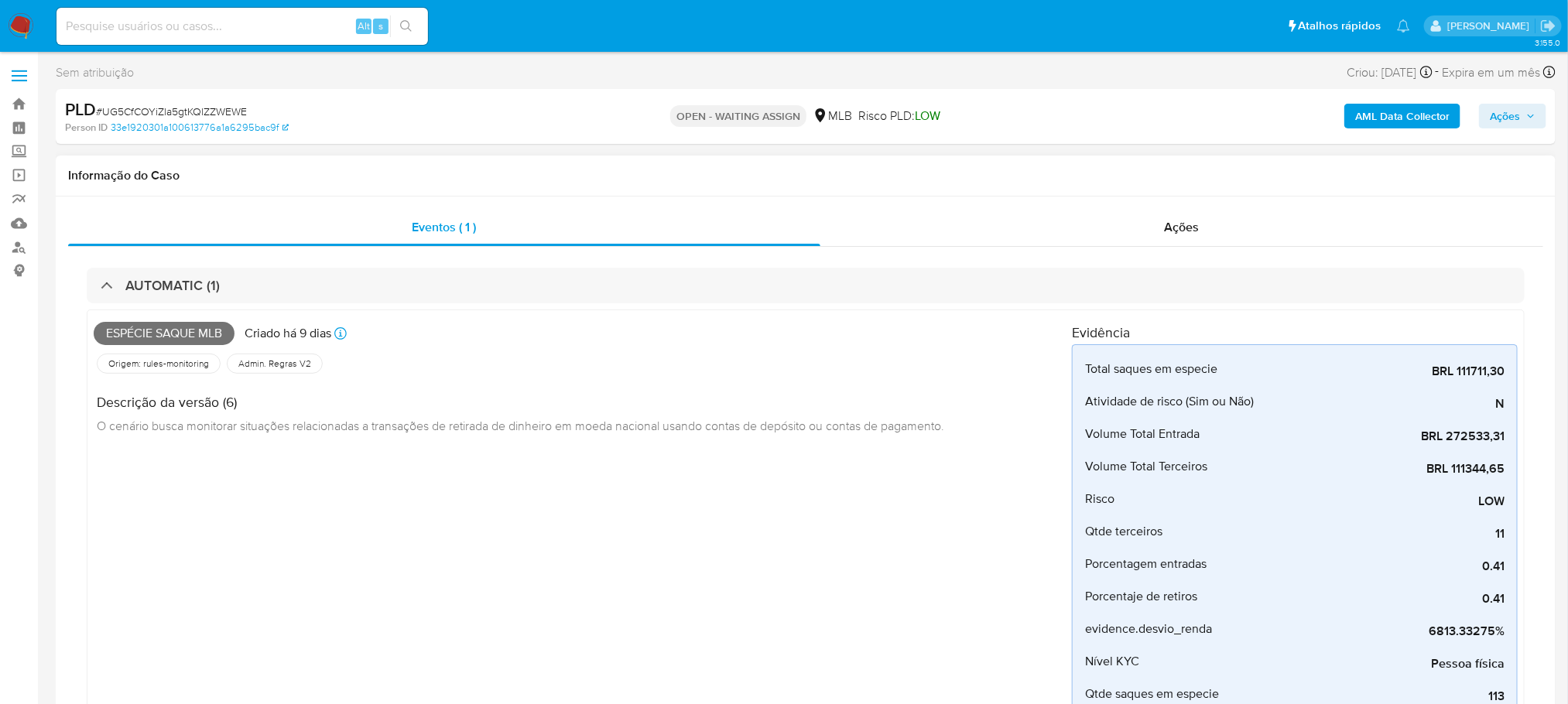
select select "10"
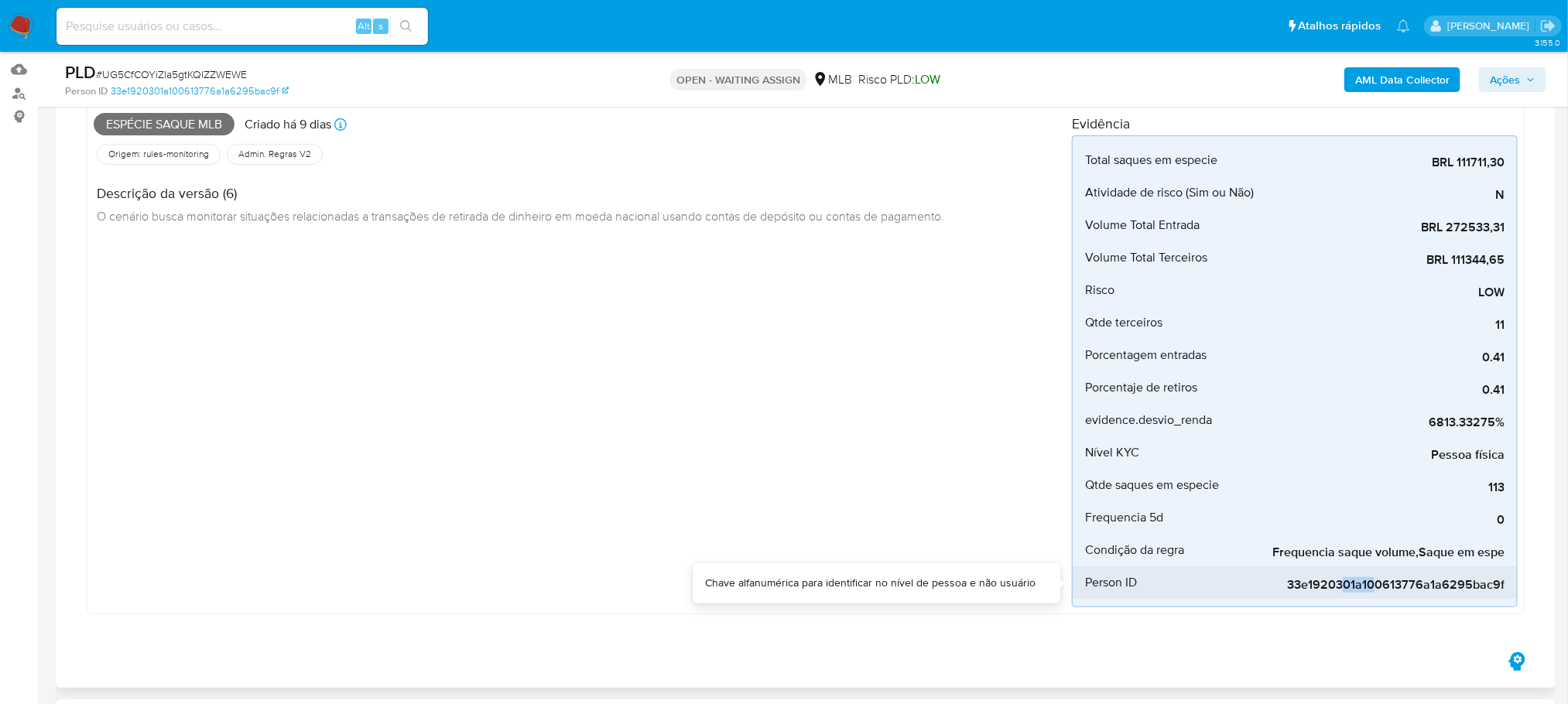
drag, startPoint x: 1344, startPoint y: 566, endPoint x: 1376, endPoint y: 566, distance: 32.0
click at [1376, 566] on div "33e1920301a100613776a1a6295bac9f" at bounding box center [1388, 583] width 232 height 33
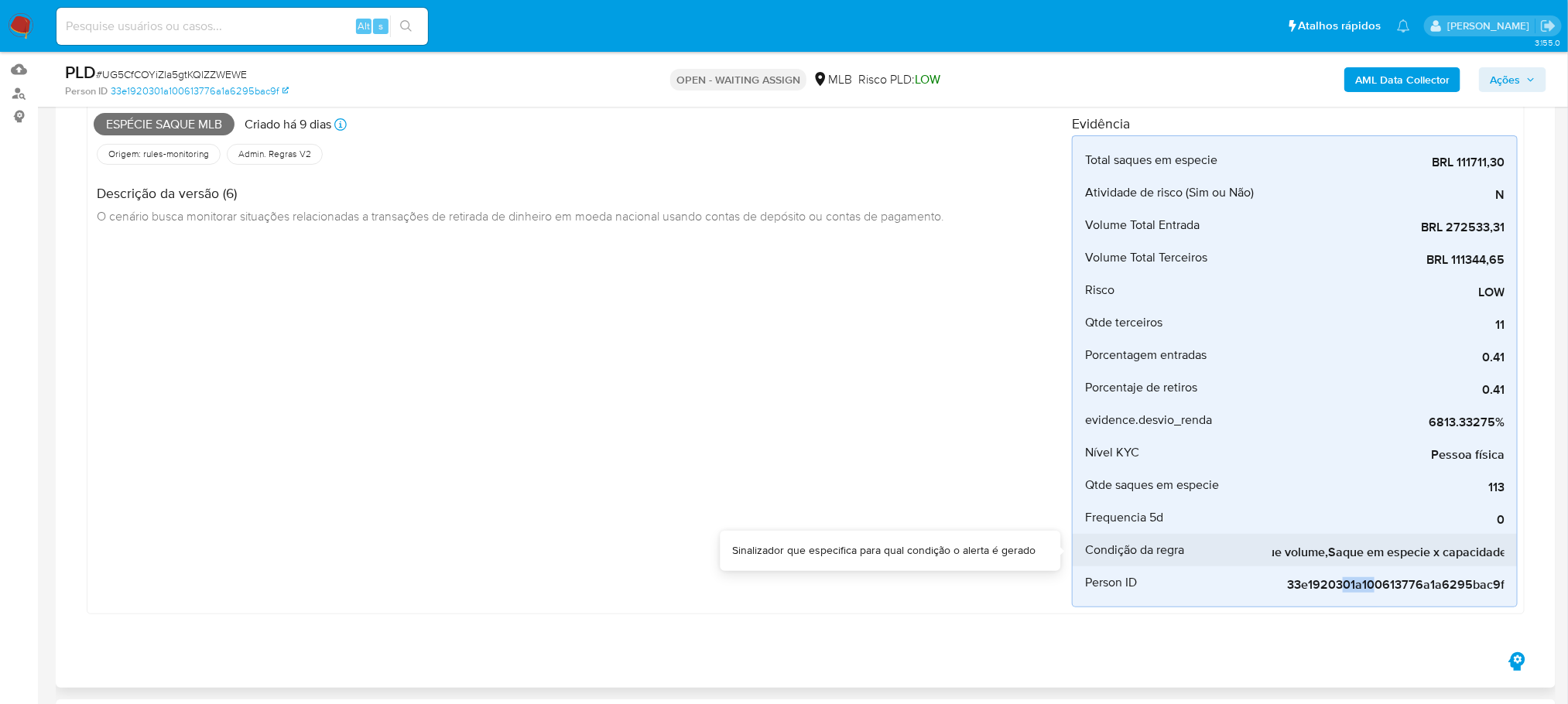
scroll to position [0, 0]
click at [448, 390] on div "Espécie saque mlb Criado há 9 dias Criado: 12/08/2025 00:32:40 Origem: rules-mo…" at bounding box center [582, 357] width 978 height 500
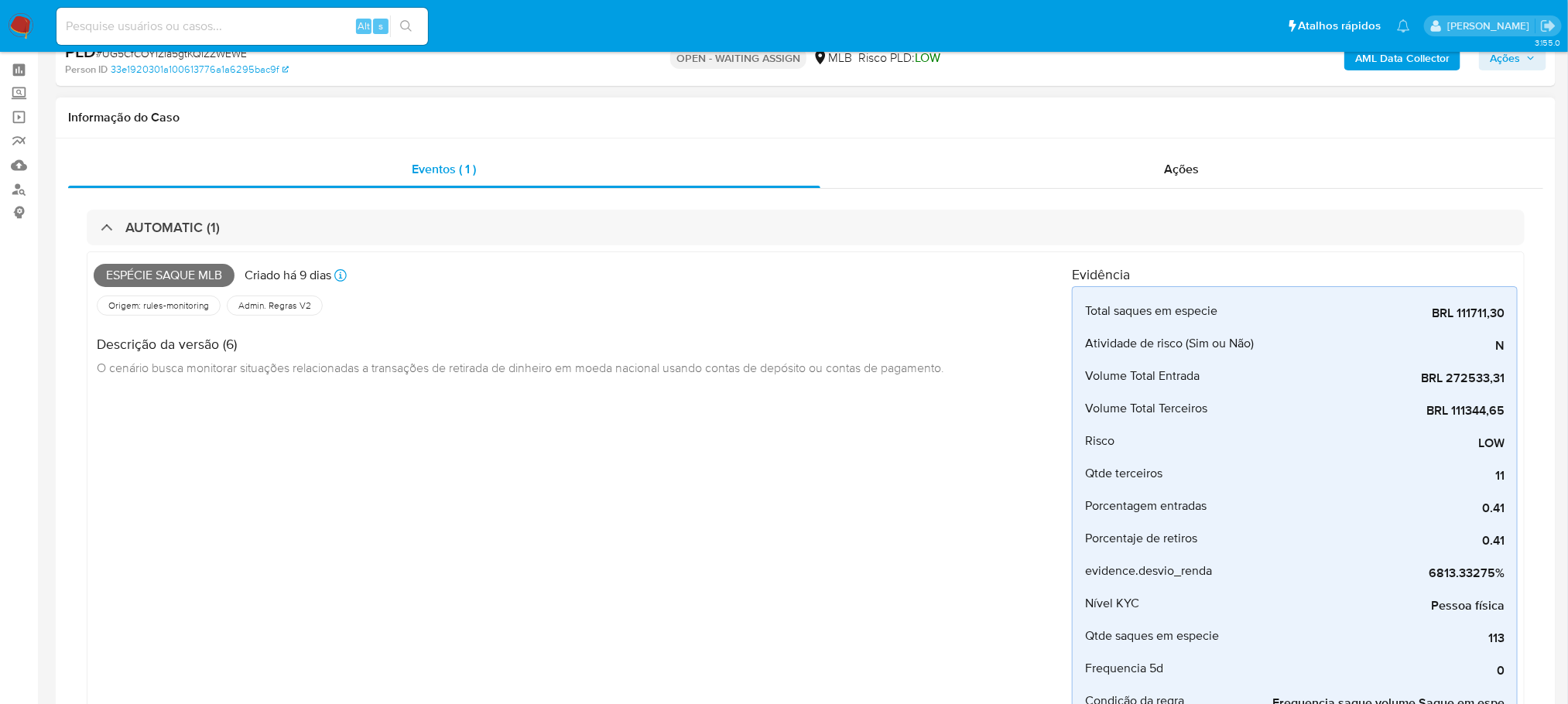
scroll to position [154, 0]
